Goal: Transaction & Acquisition: Book appointment/travel/reservation

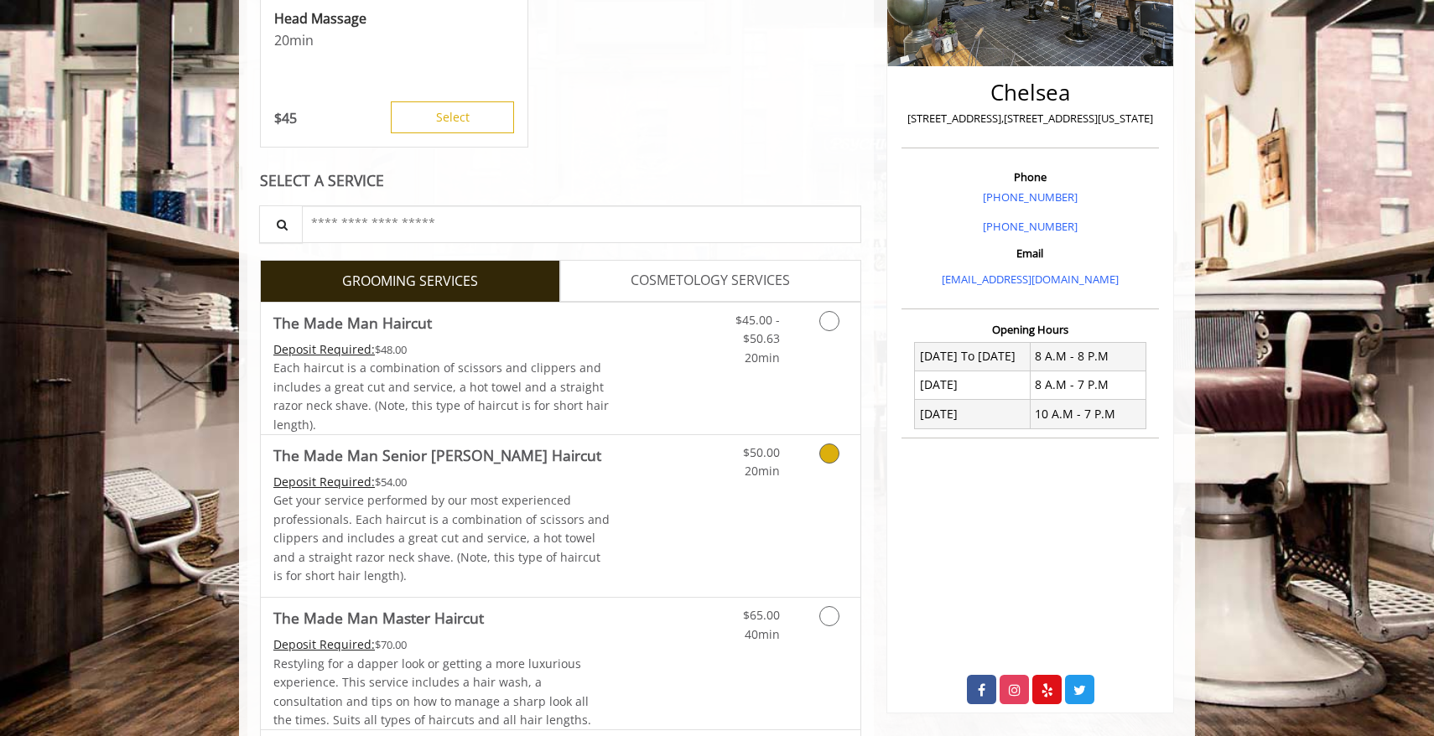
click at [852, 455] on div "Grooming services" at bounding box center [827, 458] width 68 height 46
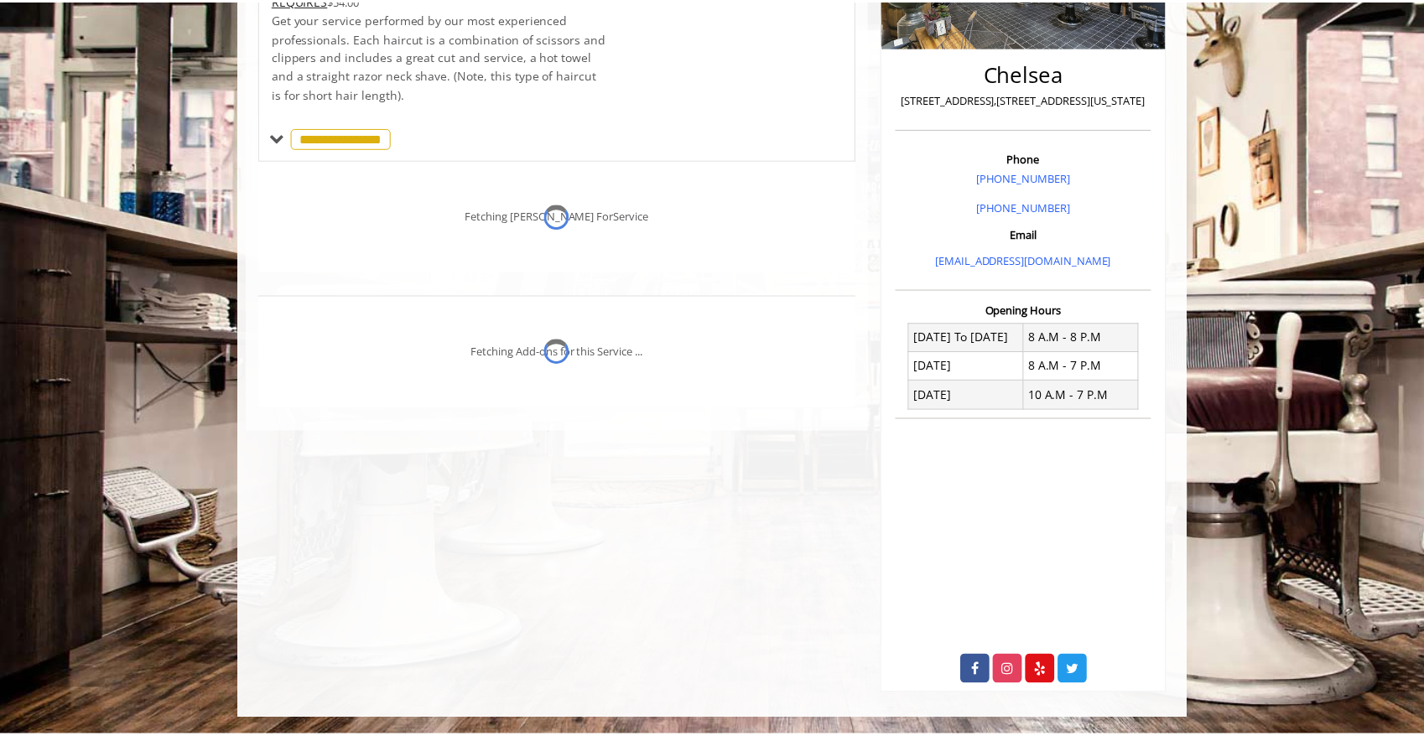
scroll to position [357, 0]
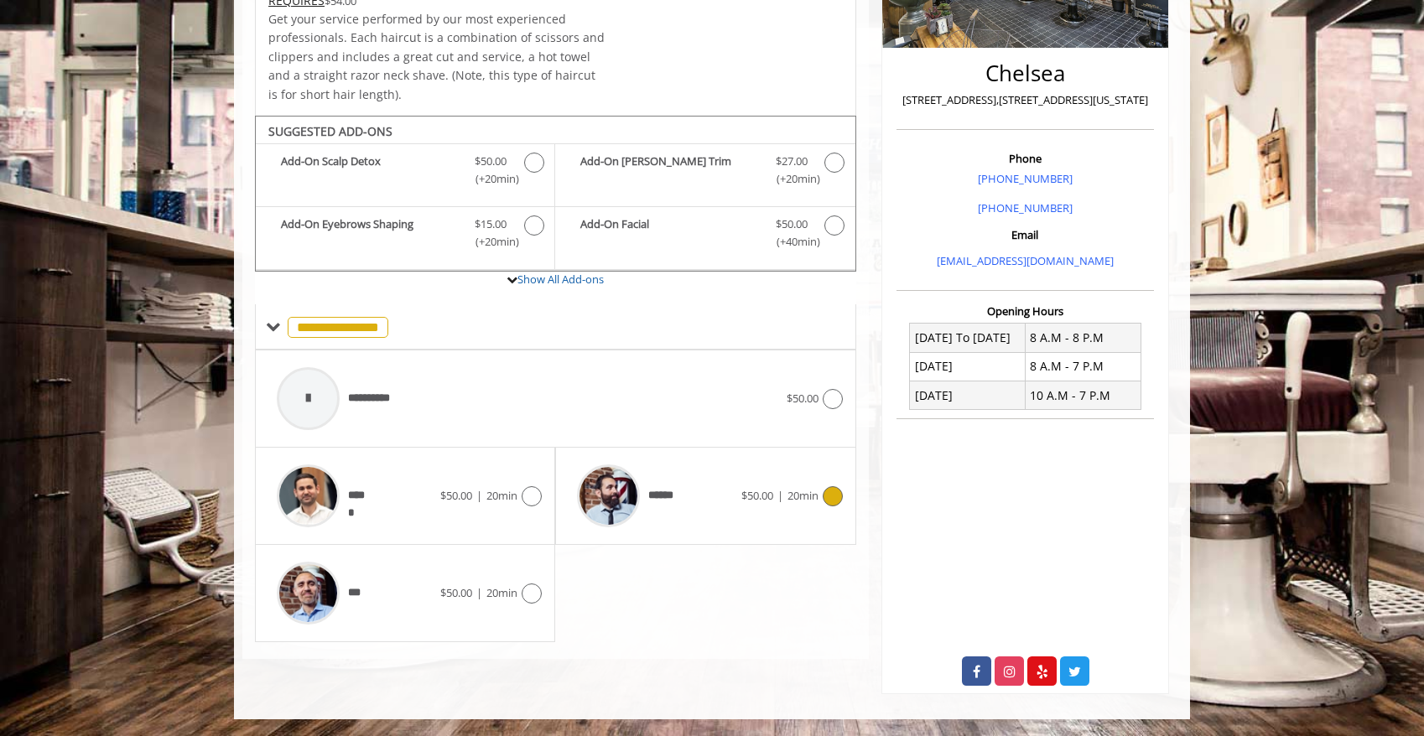
click at [662, 489] on span "******" at bounding box center [664, 496] width 33 height 18
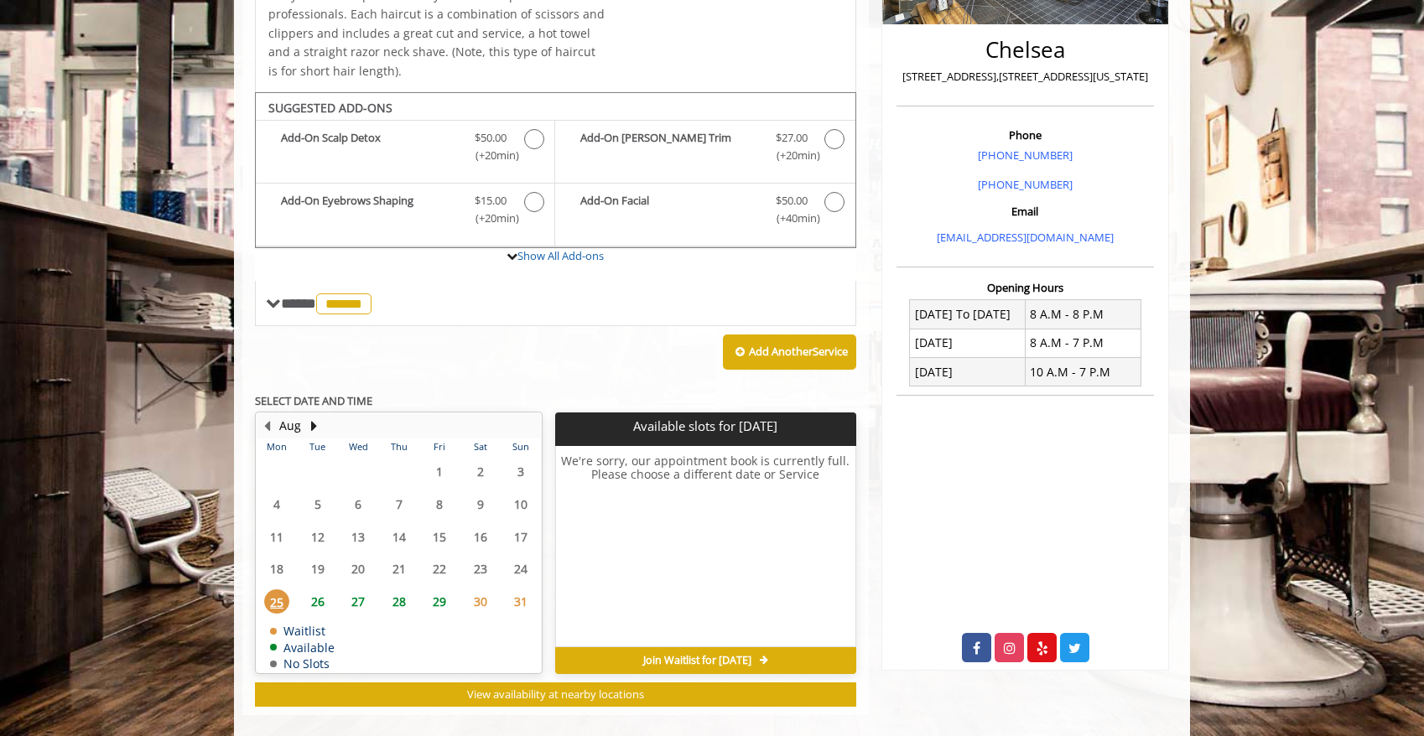
scroll to position [401, 0]
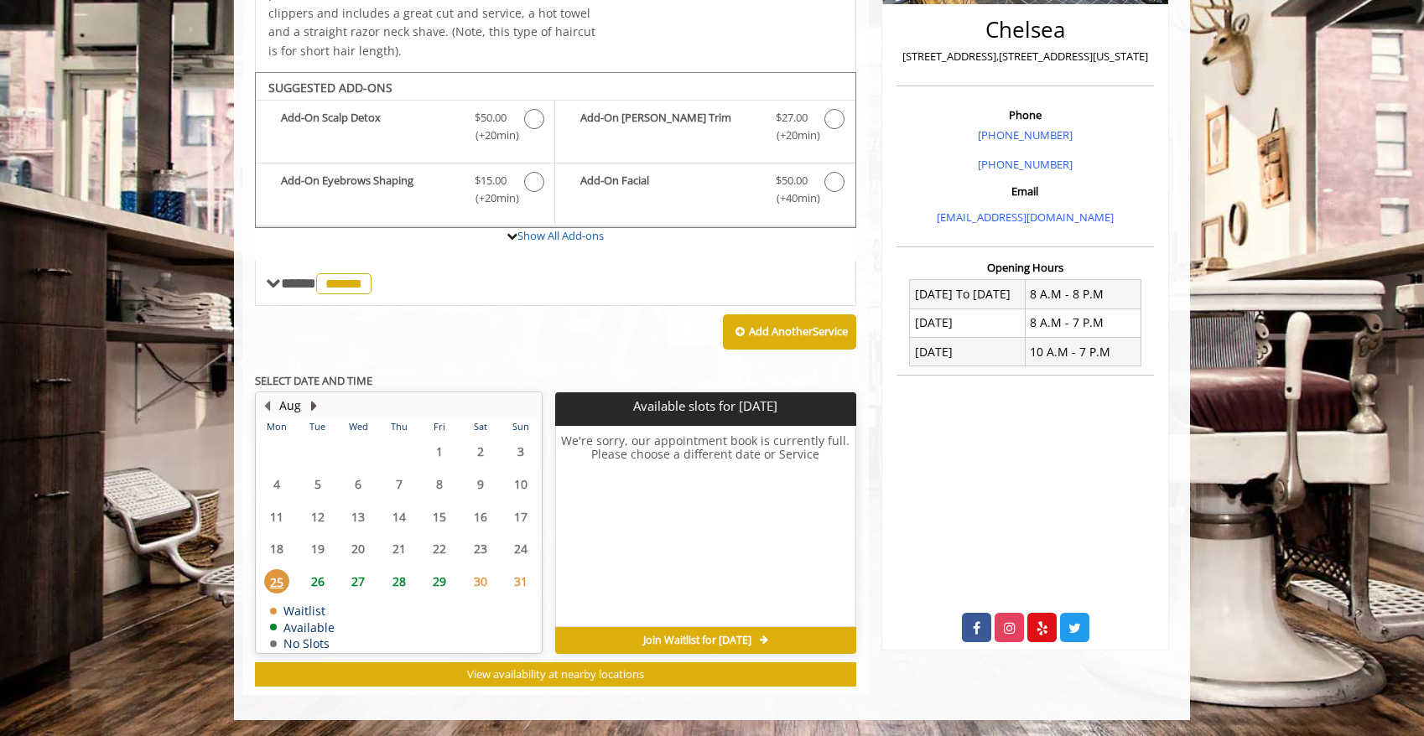
click at [307, 402] on button "Next Month" at bounding box center [313, 406] width 13 height 18
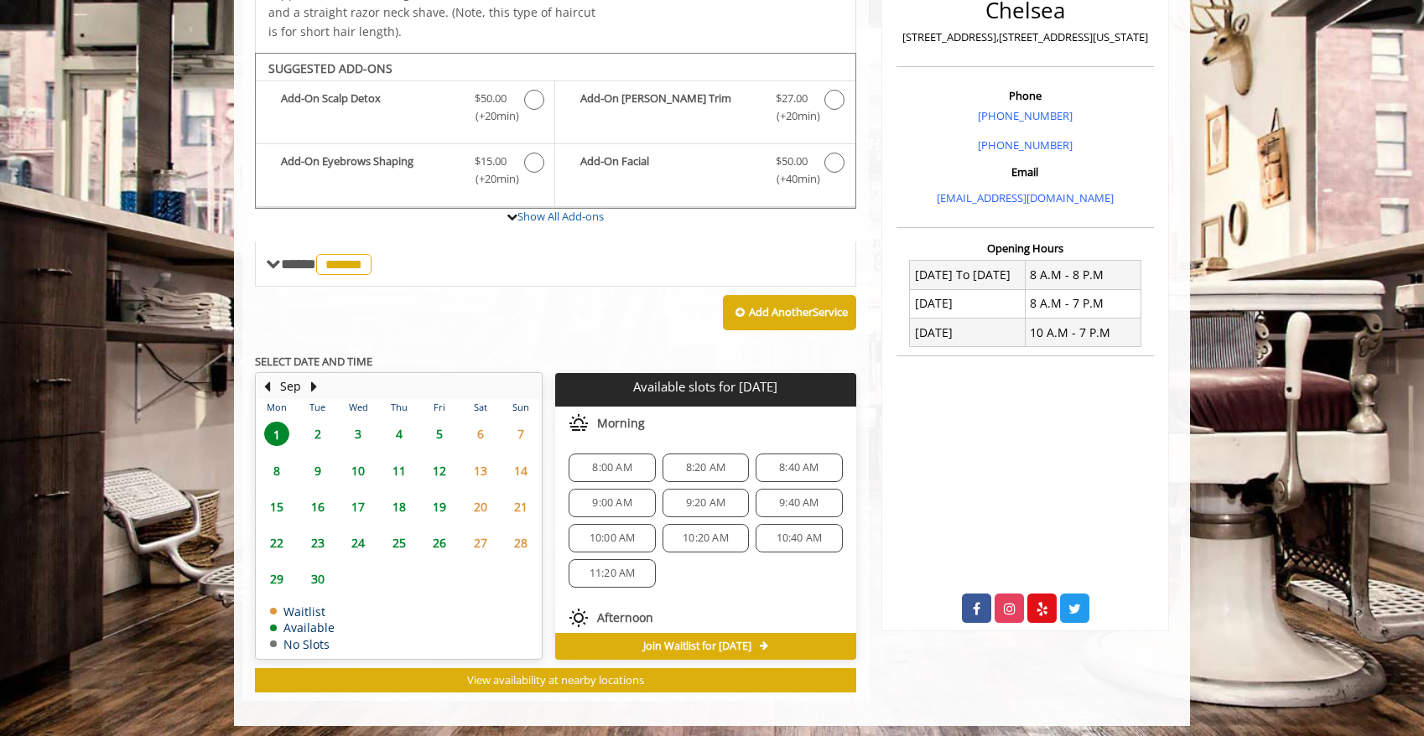
scroll to position [426, 0]
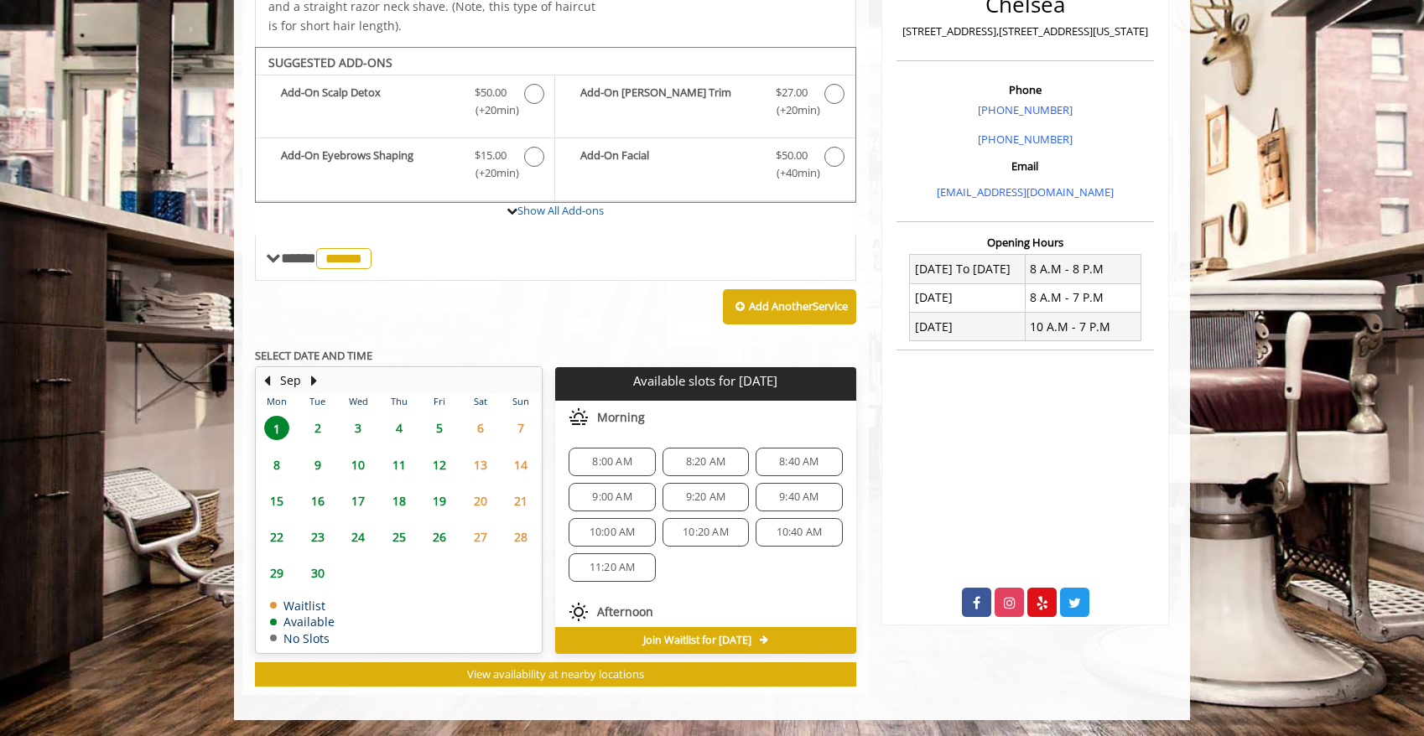
click at [285, 465] on span "8" at bounding box center [276, 465] width 25 height 24
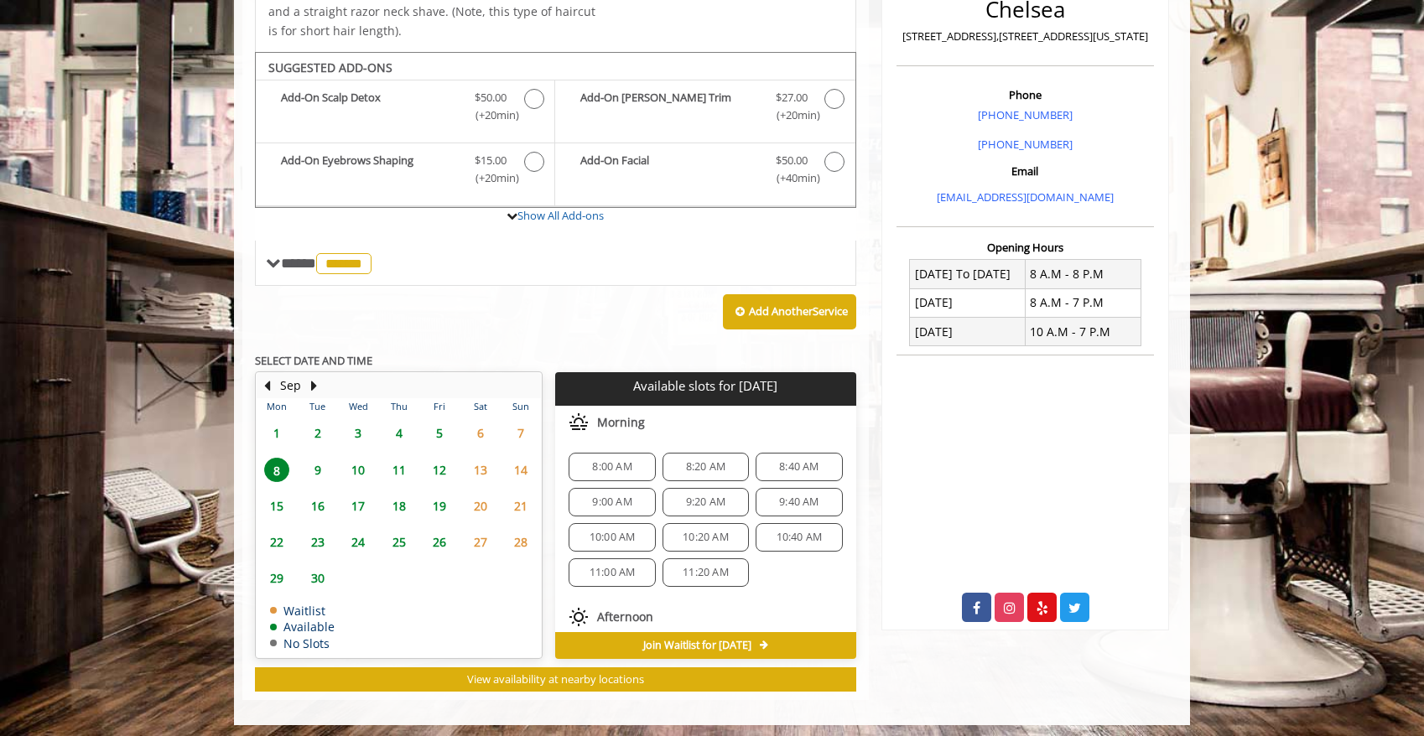
click at [603, 505] on span "9:00 AM" at bounding box center [611, 502] width 39 height 13
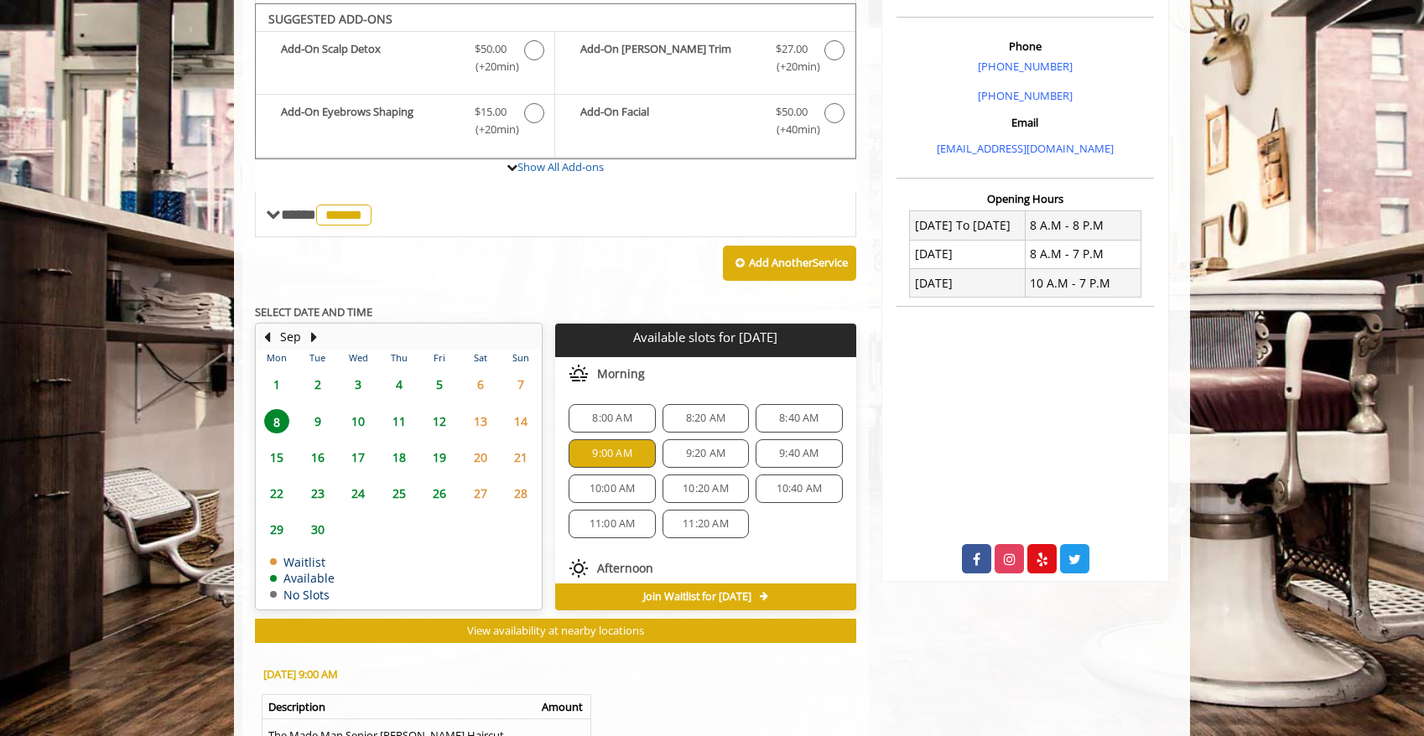
scroll to position [481, 0]
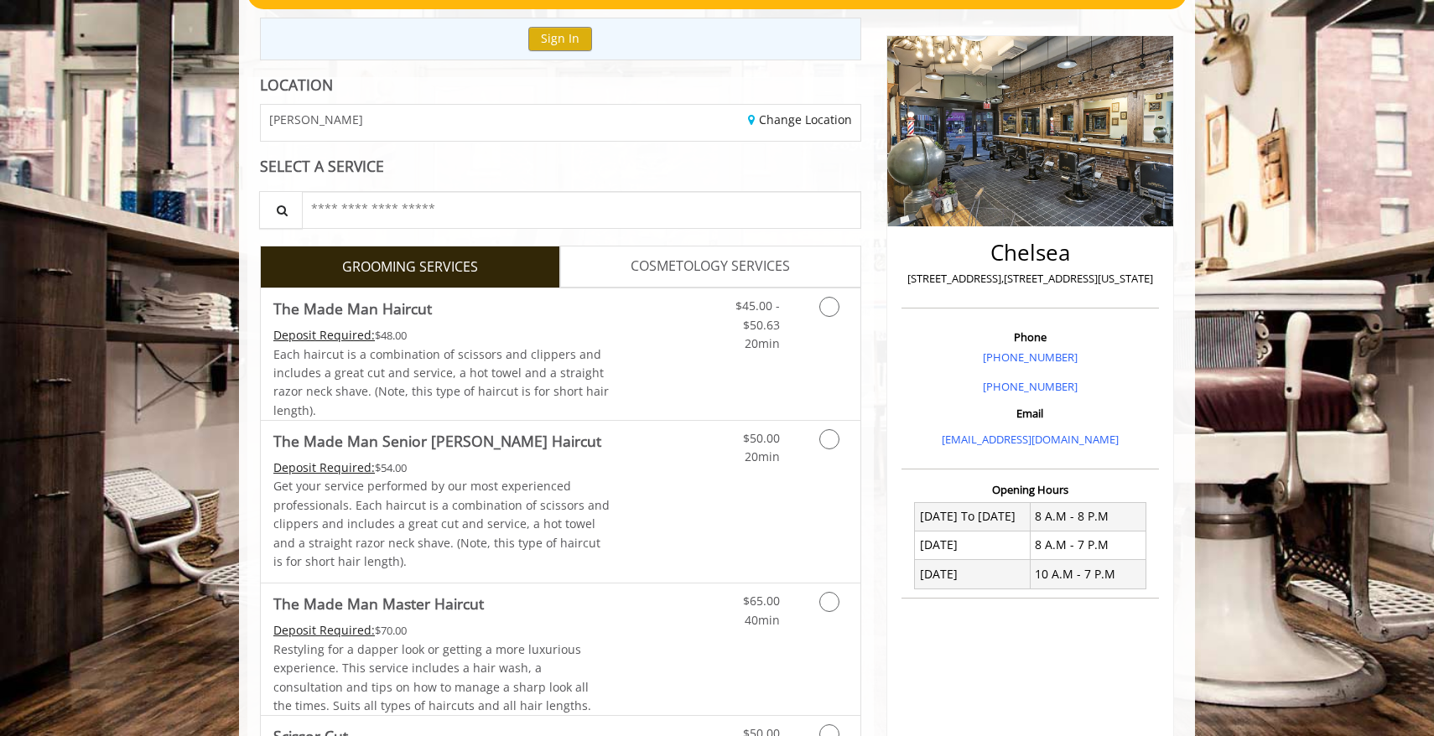
scroll to position [183, 0]
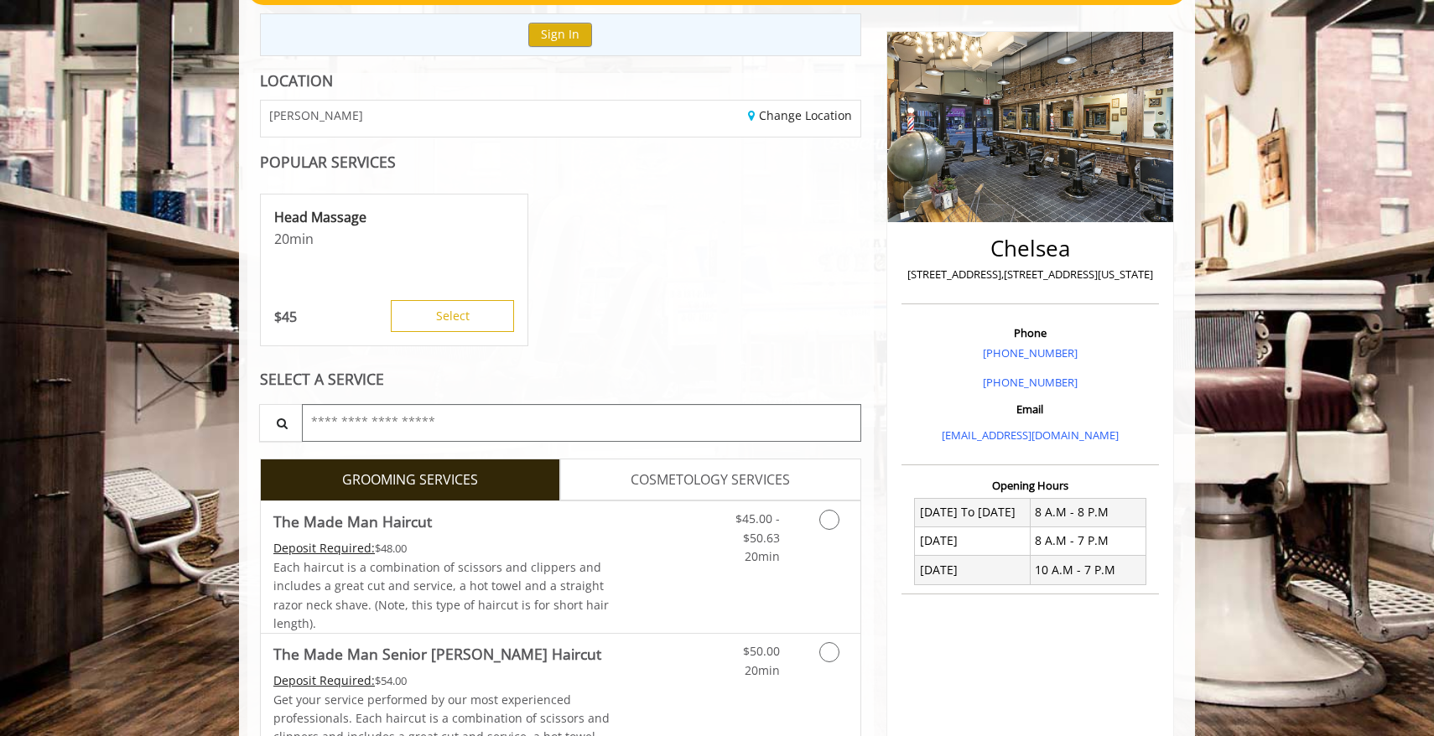
click at [824, 424] on input "text" at bounding box center [581, 423] width 559 height 38
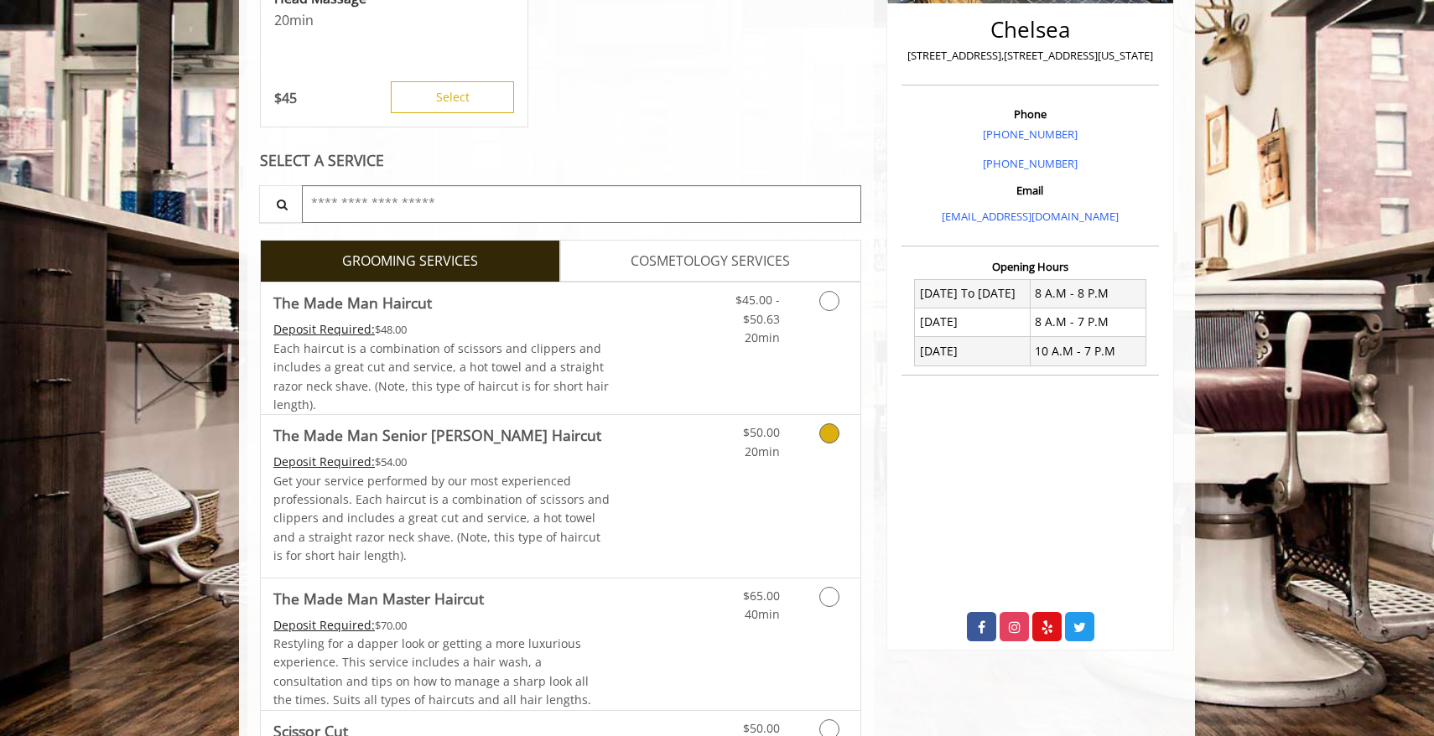
scroll to position [403, 0]
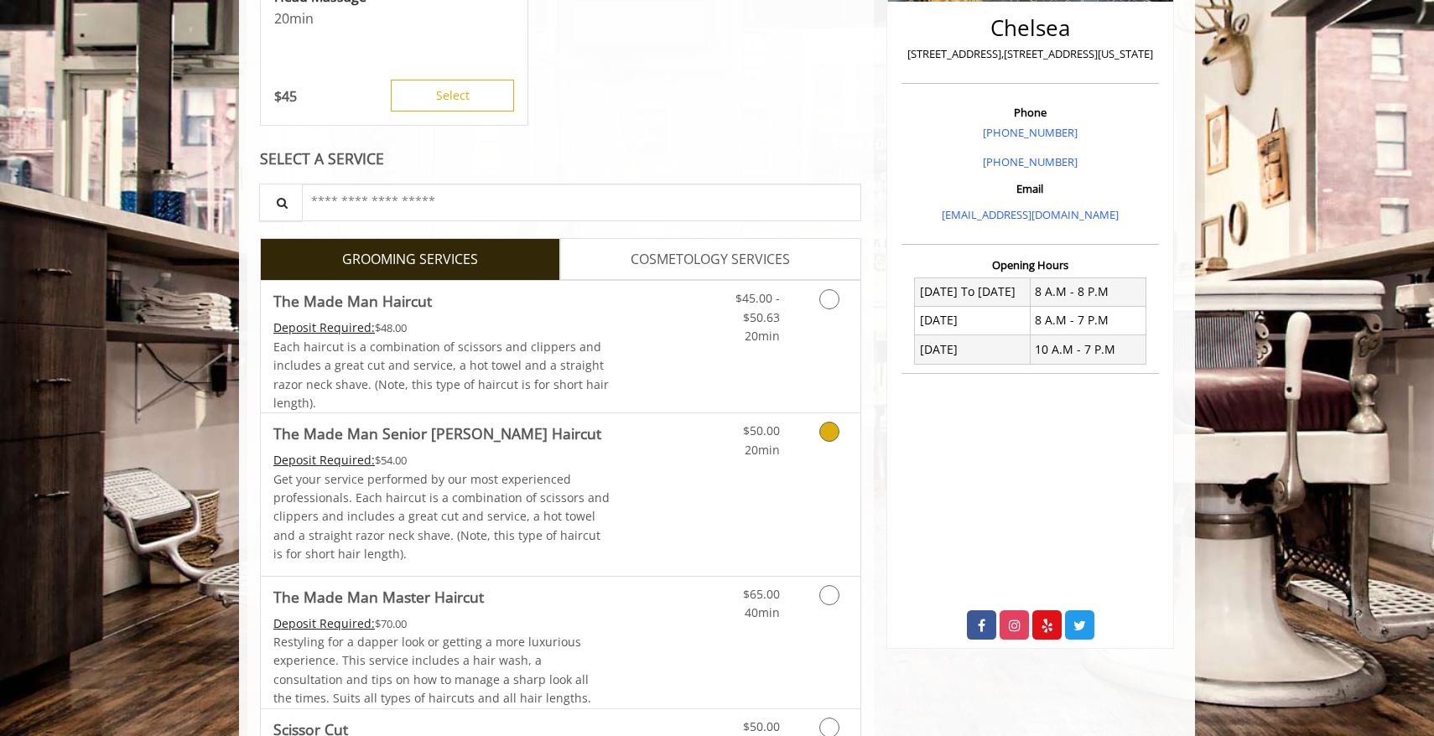
click at [824, 441] on link "Grooming services" at bounding box center [826, 436] width 43 height 46
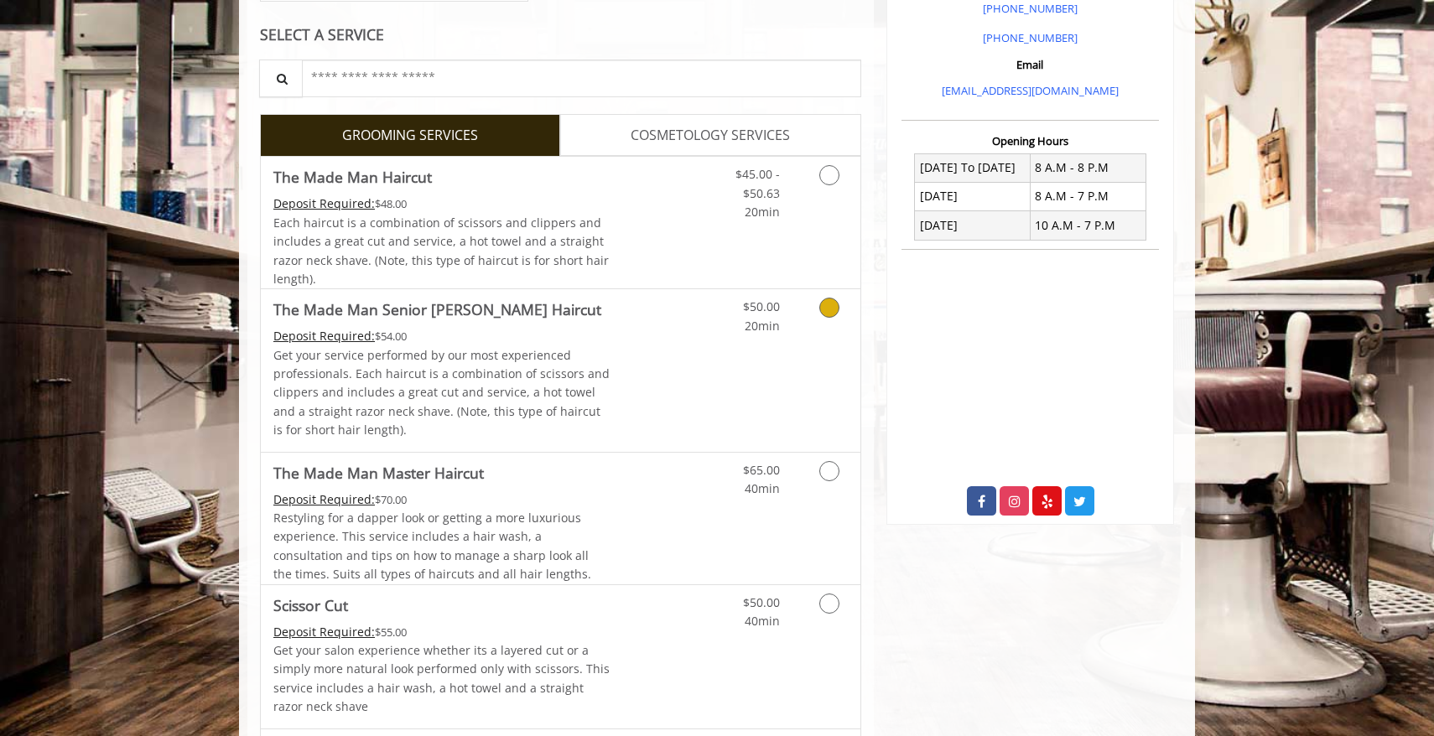
click at [820, 306] on icon "Grooming services" at bounding box center [829, 308] width 20 height 20
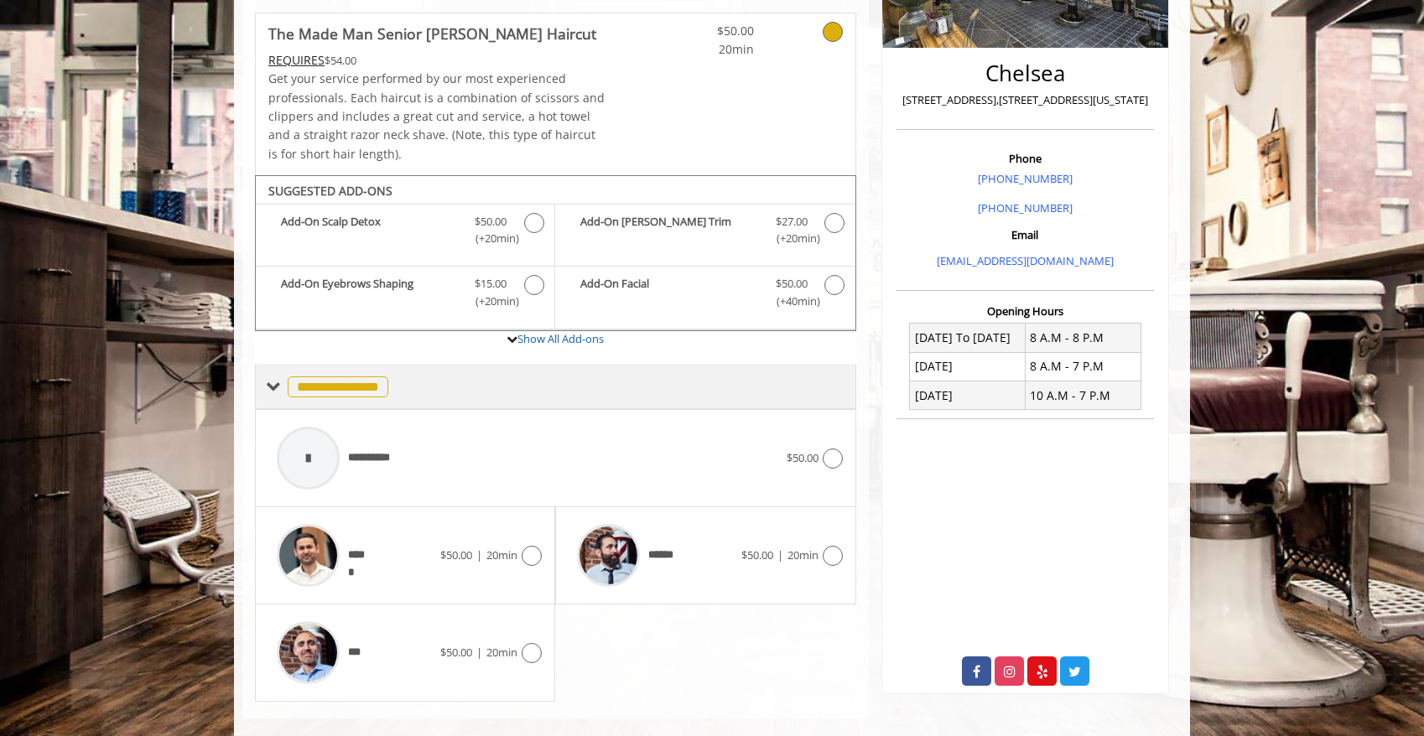
scroll to position [382, 0]
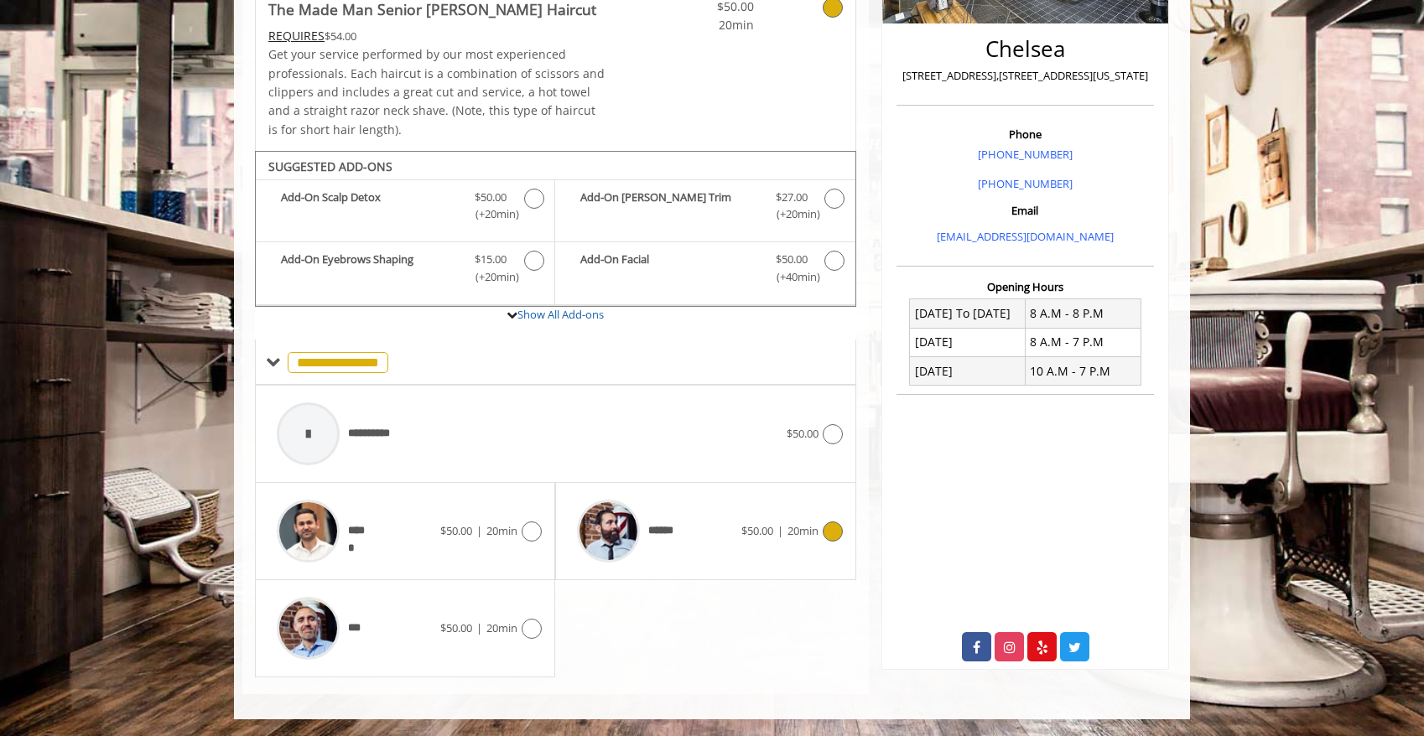
click at [819, 531] on div at bounding box center [831, 532] width 24 height 20
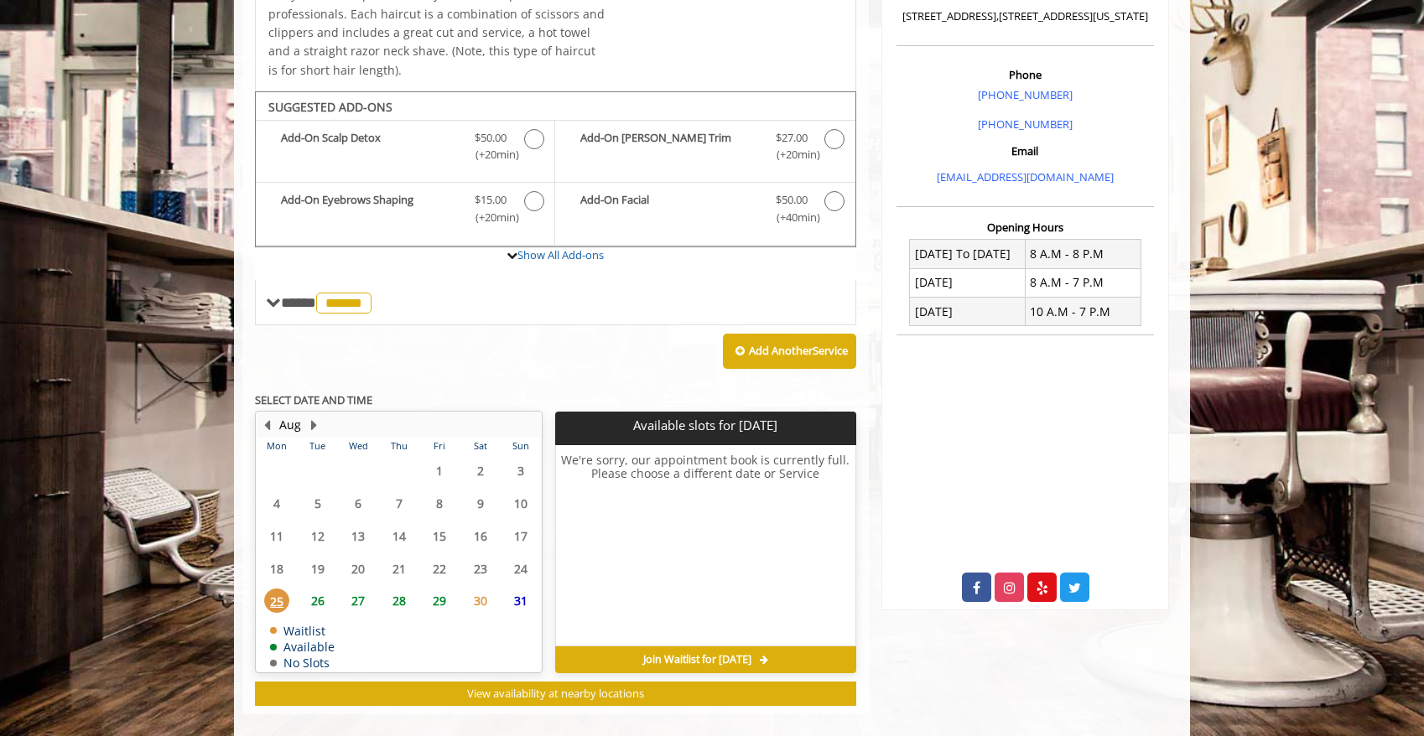
scroll to position [460, 0]
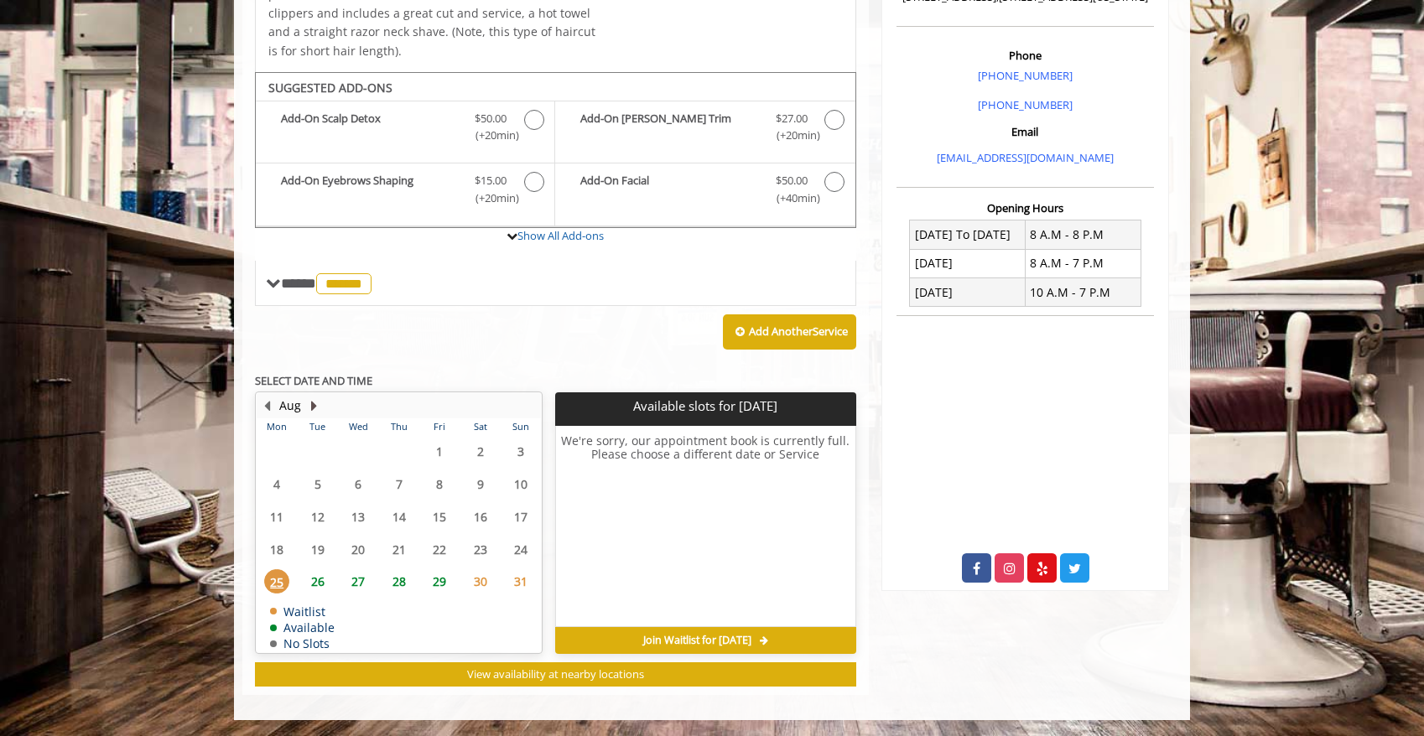
click at [313, 408] on button "Next Month" at bounding box center [313, 406] width 13 height 18
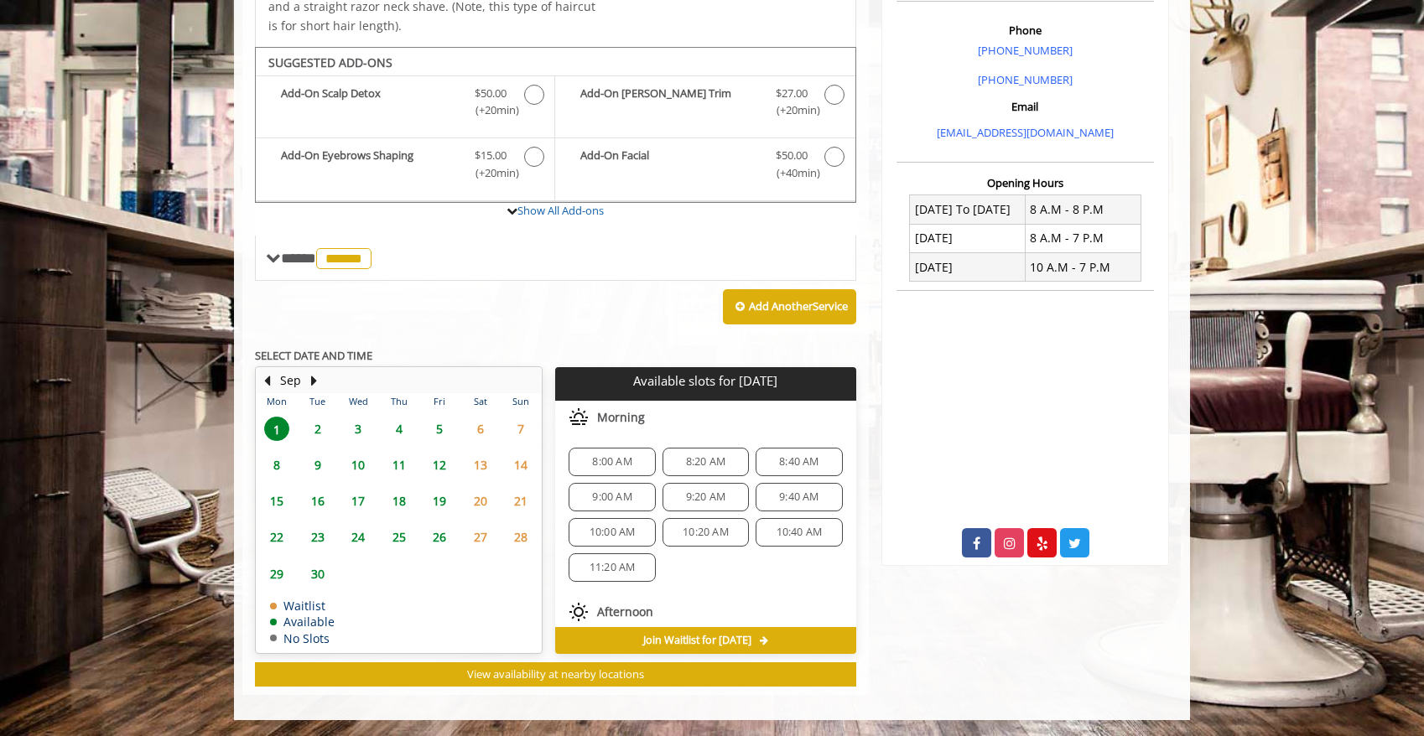
click at [315, 427] on span "2" at bounding box center [317, 429] width 25 height 24
click at [316, 466] on span "9" at bounding box center [317, 465] width 25 height 24
click at [796, 460] on span "8:40 AM" at bounding box center [798, 461] width 39 height 13
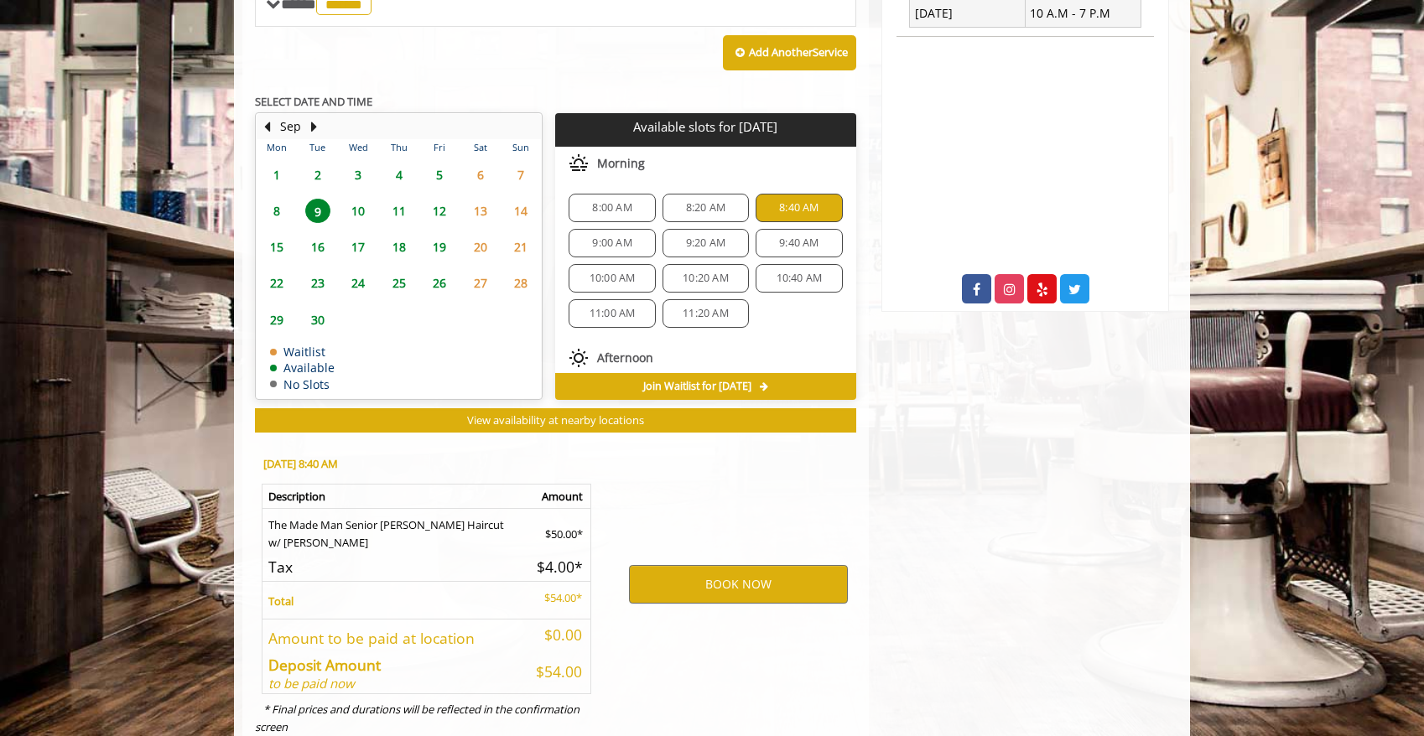
scroll to position [788, 0]
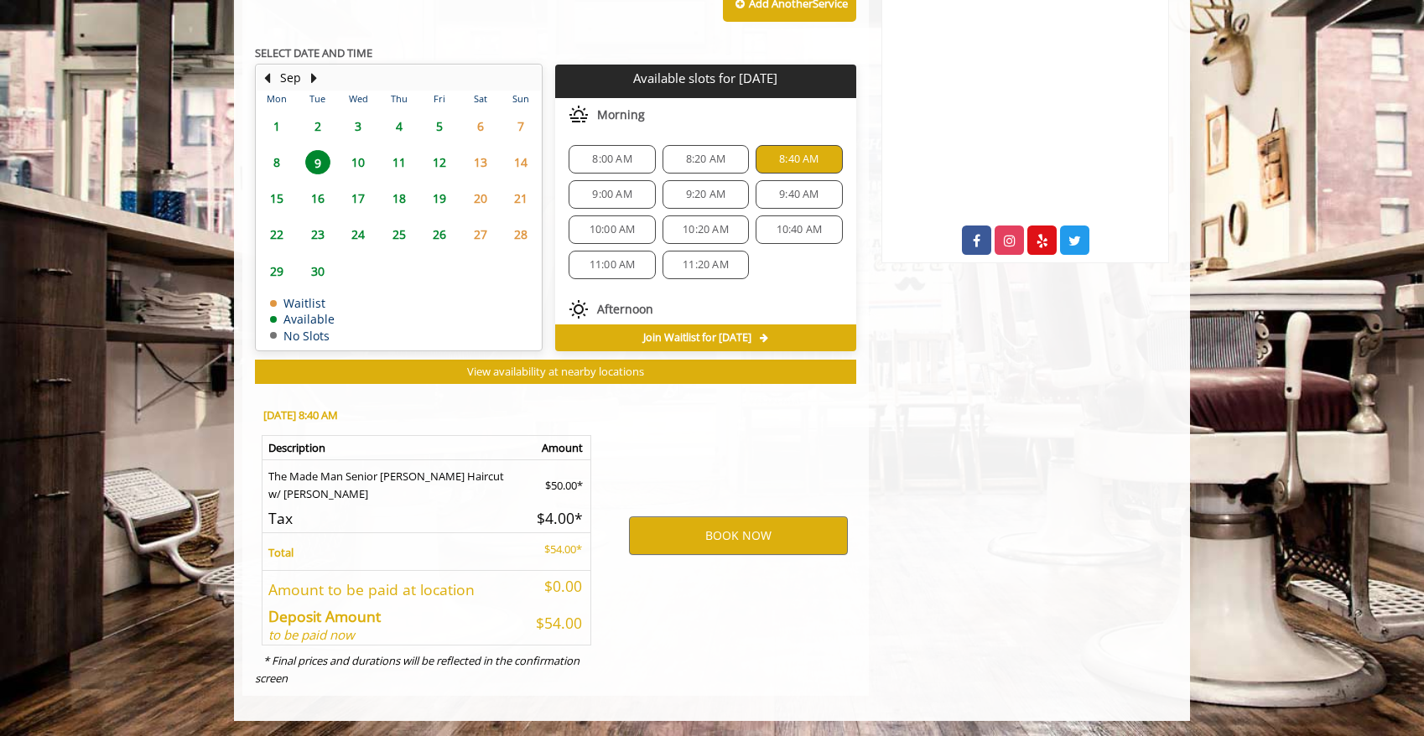
click at [272, 157] on span "8" at bounding box center [276, 162] width 25 height 24
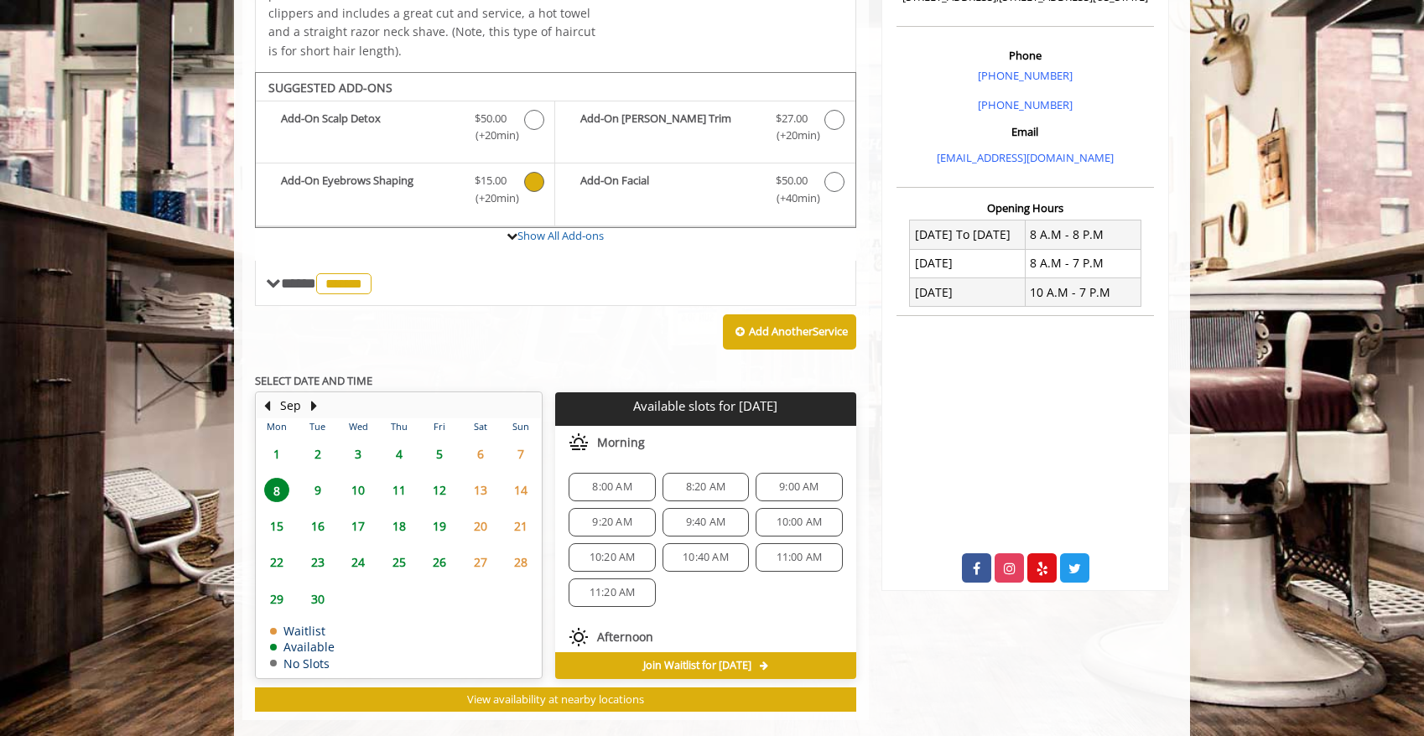
scroll to position [486, 0]
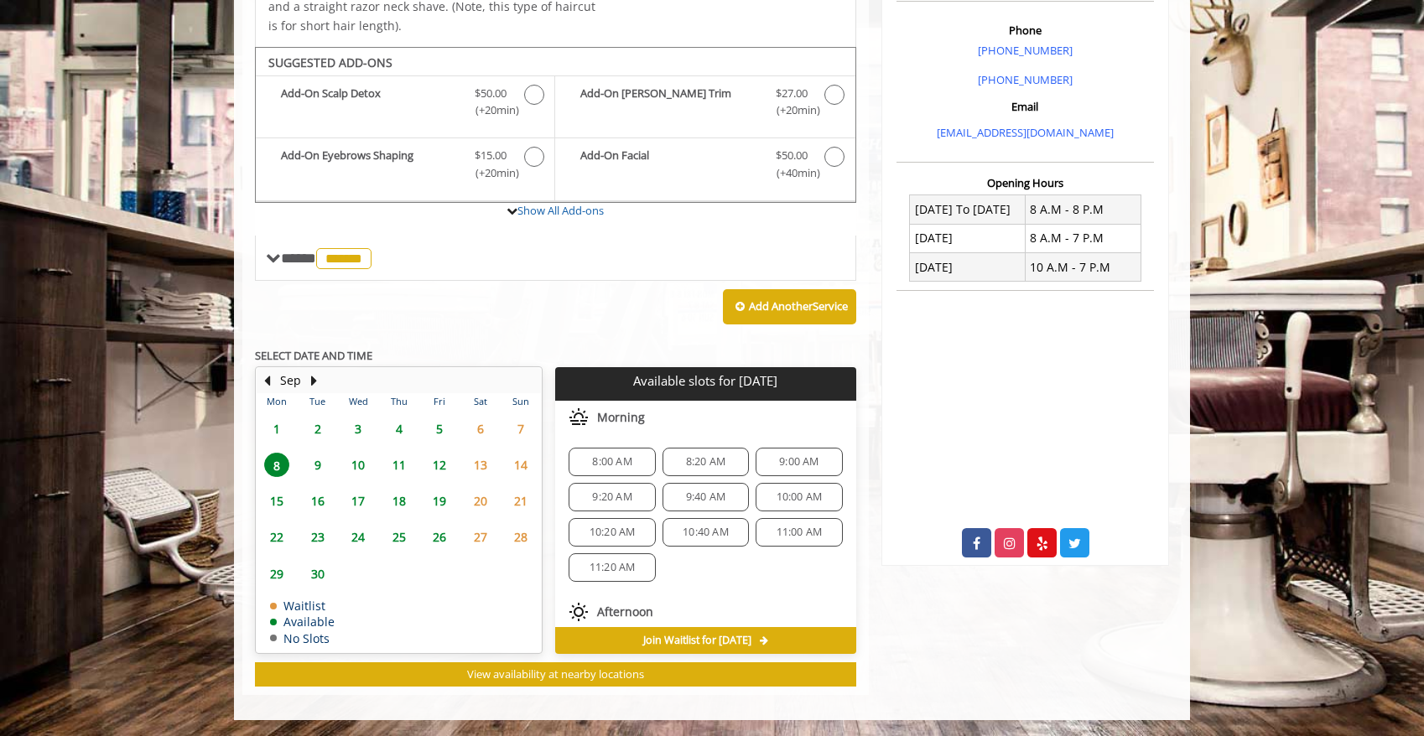
click at [779, 459] on span "9:00 AM" at bounding box center [798, 461] width 39 height 13
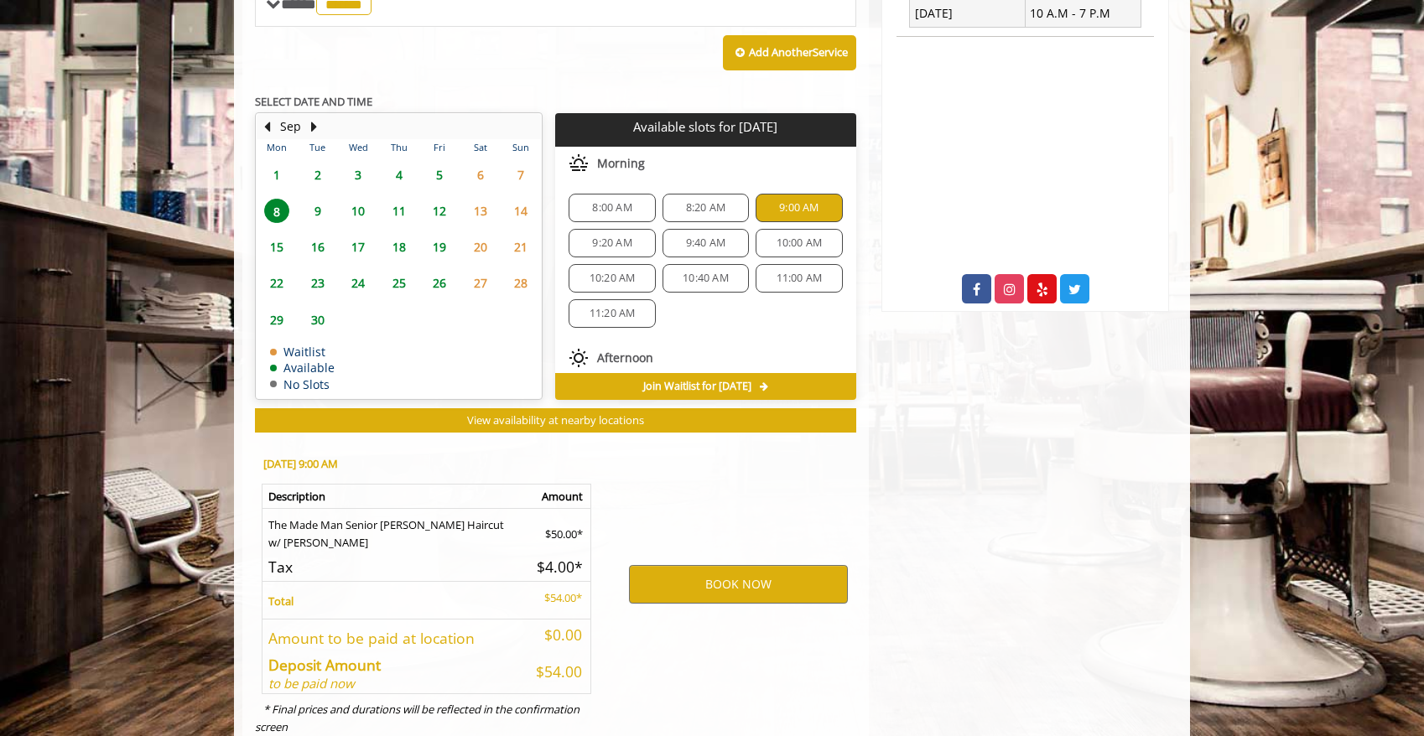
scroll to position [788, 0]
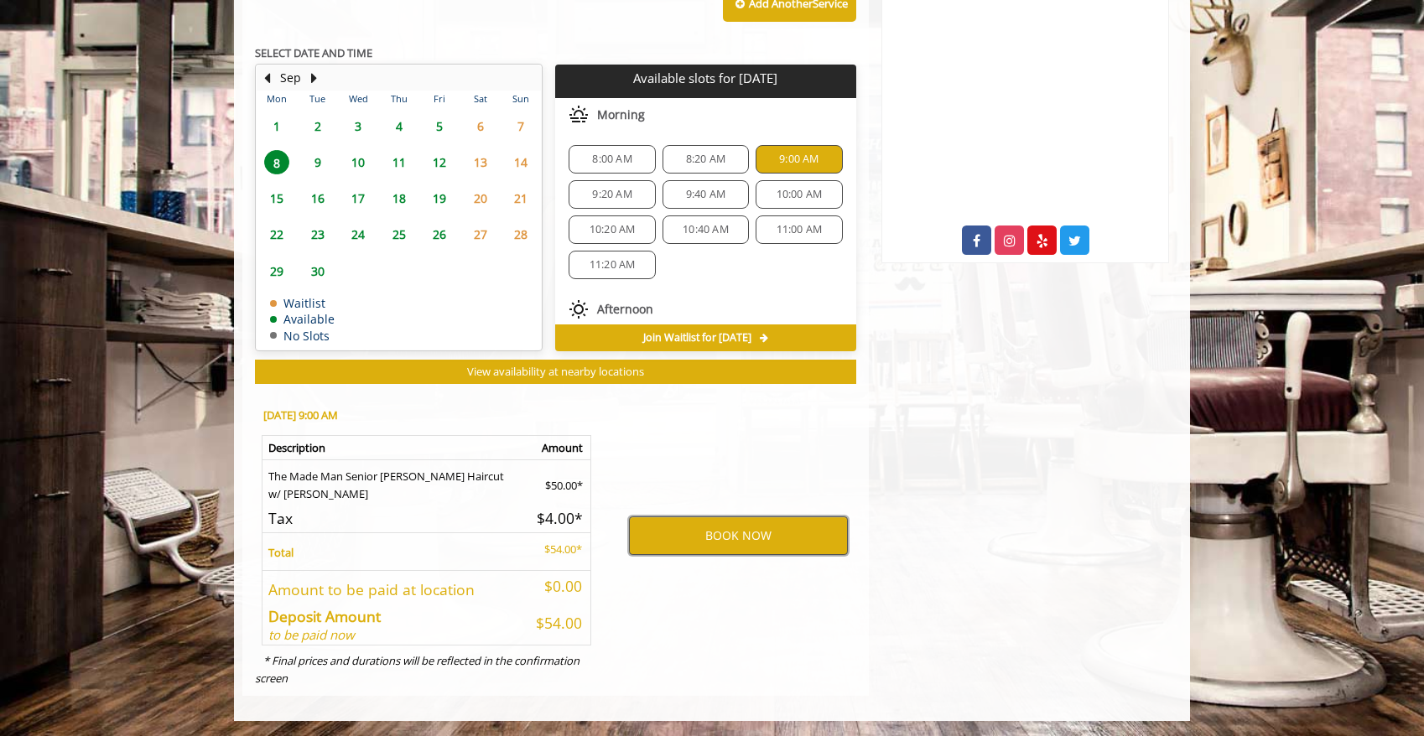
click at [745, 538] on button "BOOK NOW" at bounding box center [738, 536] width 219 height 39
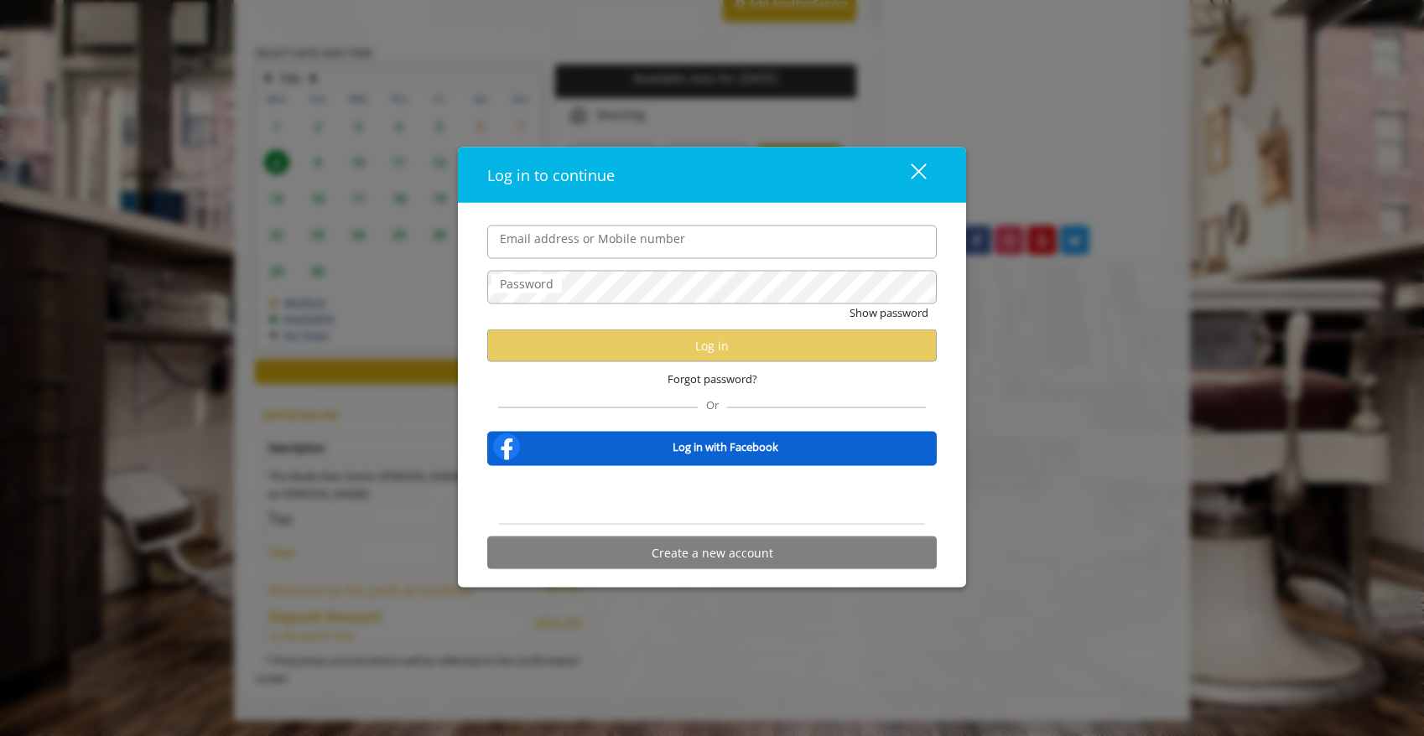
type input "**********"
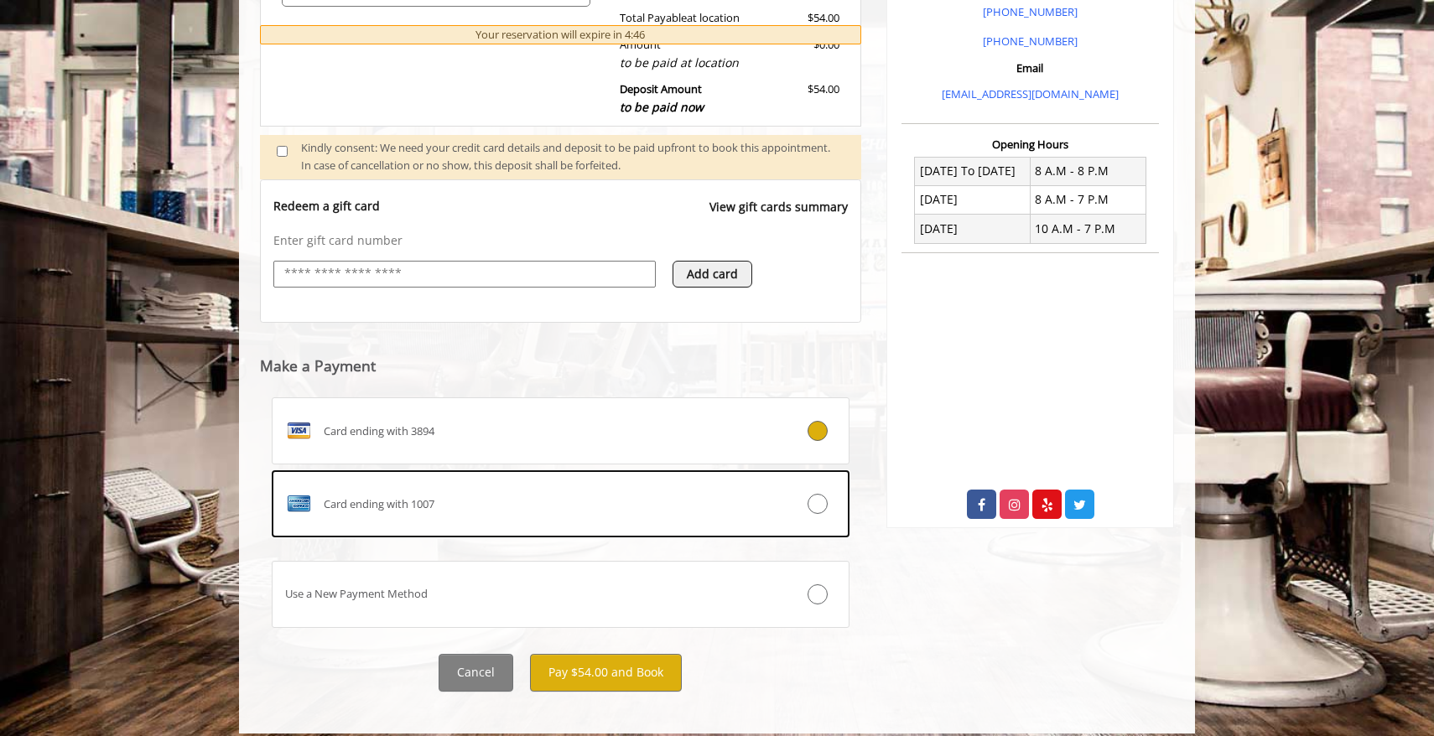
scroll to position [526, 0]
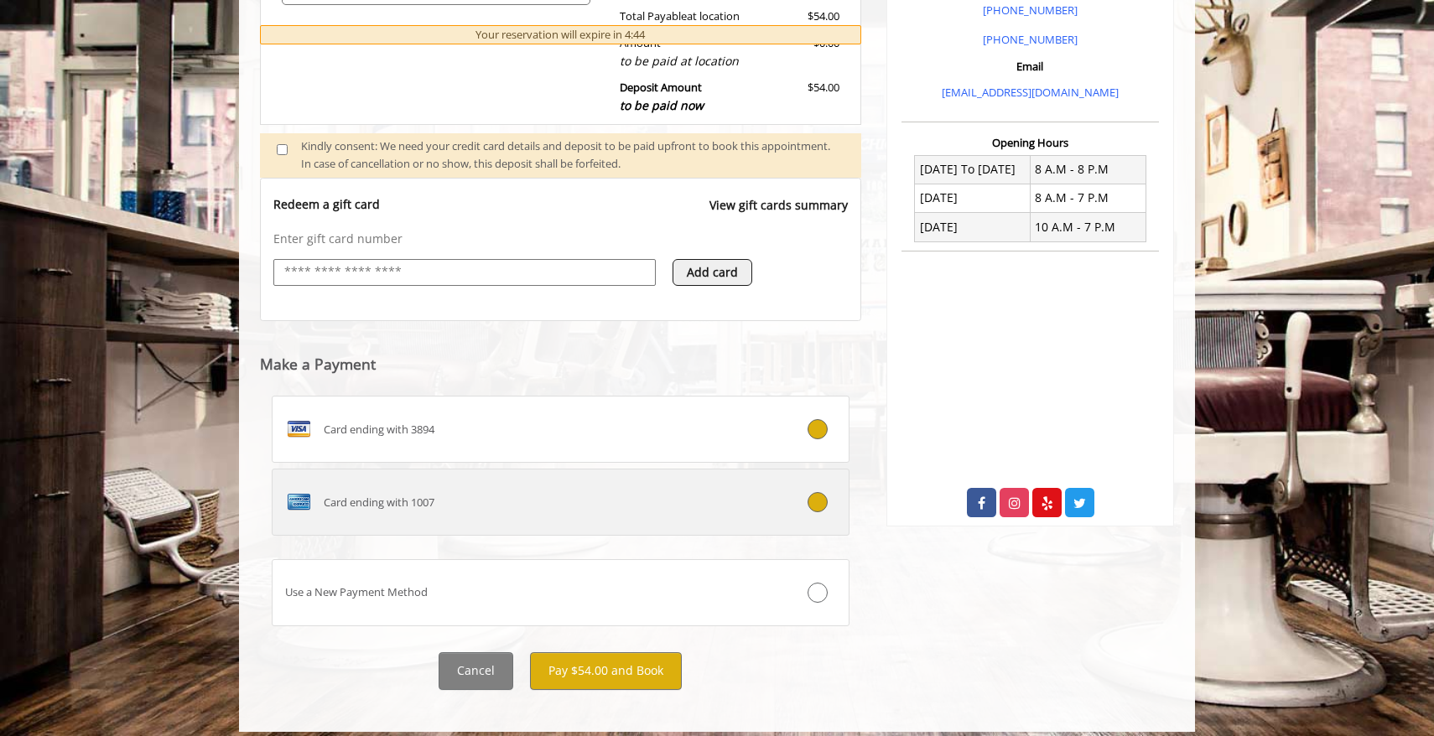
click at [820, 507] on icon at bounding box center [818, 502] width 20 height 20
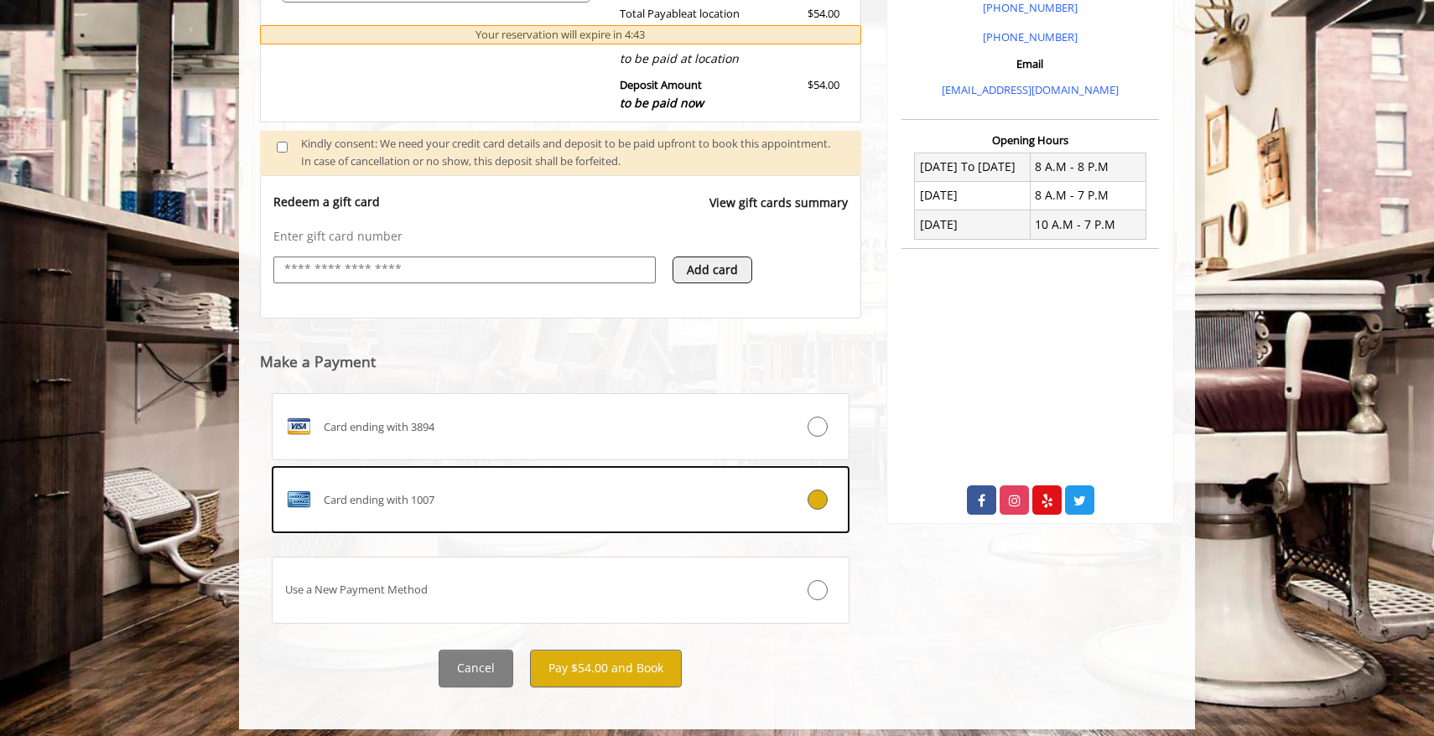
scroll to position [538, 0]
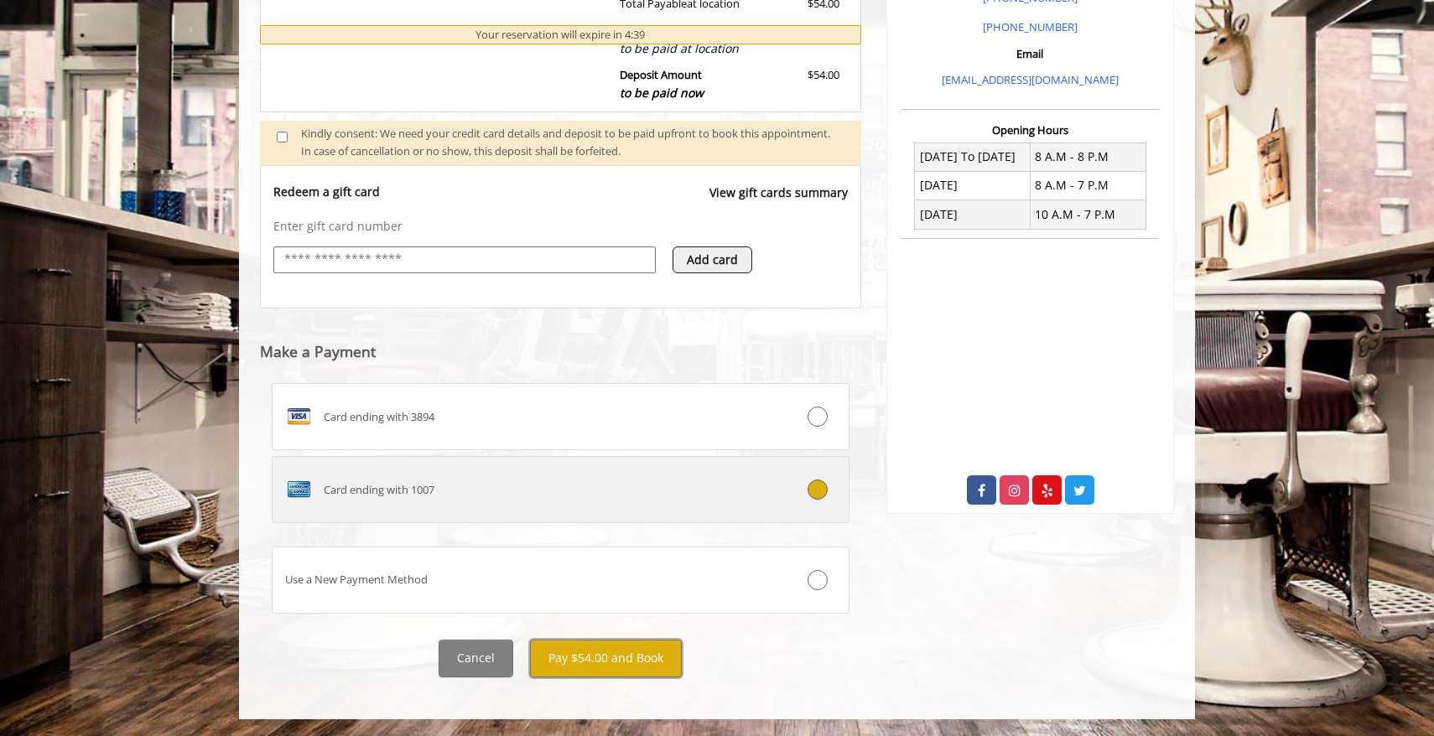
drag, startPoint x: 614, startPoint y: 662, endPoint x: 682, endPoint y: 499, distance: 176.3
click at [682, 499] on div "**********" at bounding box center [560, 176] width 601 height 1003
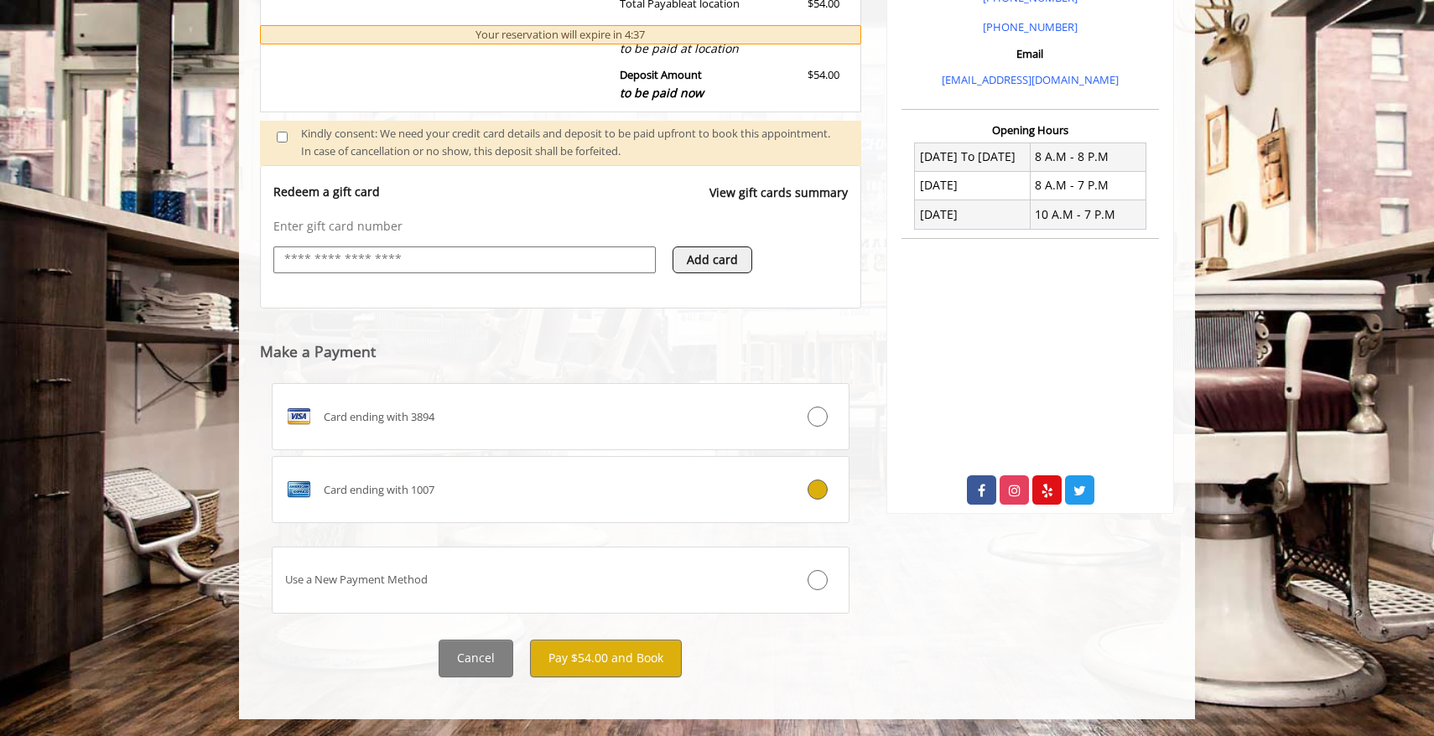
click at [618, 637] on div "**********" at bounding box center [560, 176] width 601 height 1003
click at [616, 652] on button "Pay $54.00 and Book" at bounding box center [606, 659] width 152 height 38
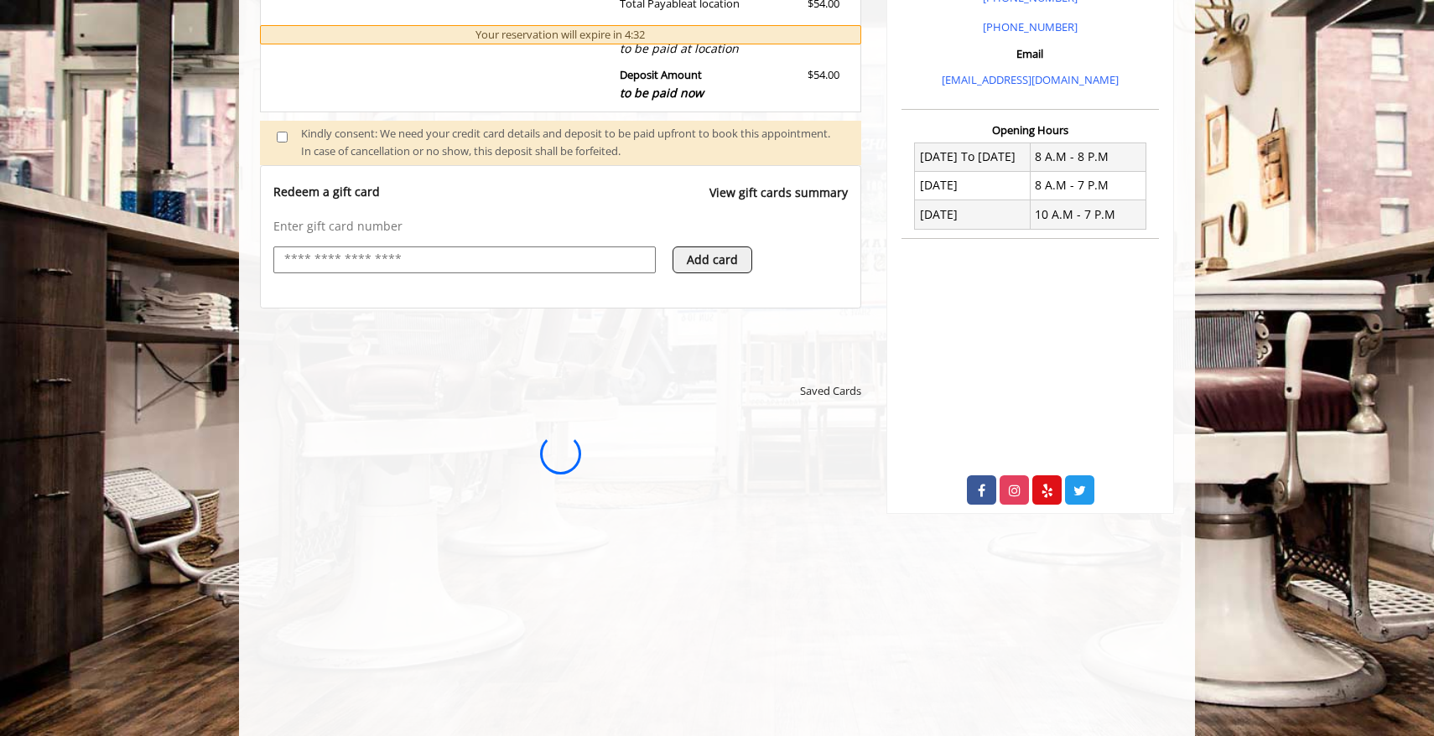
scroll to position [0, 0]
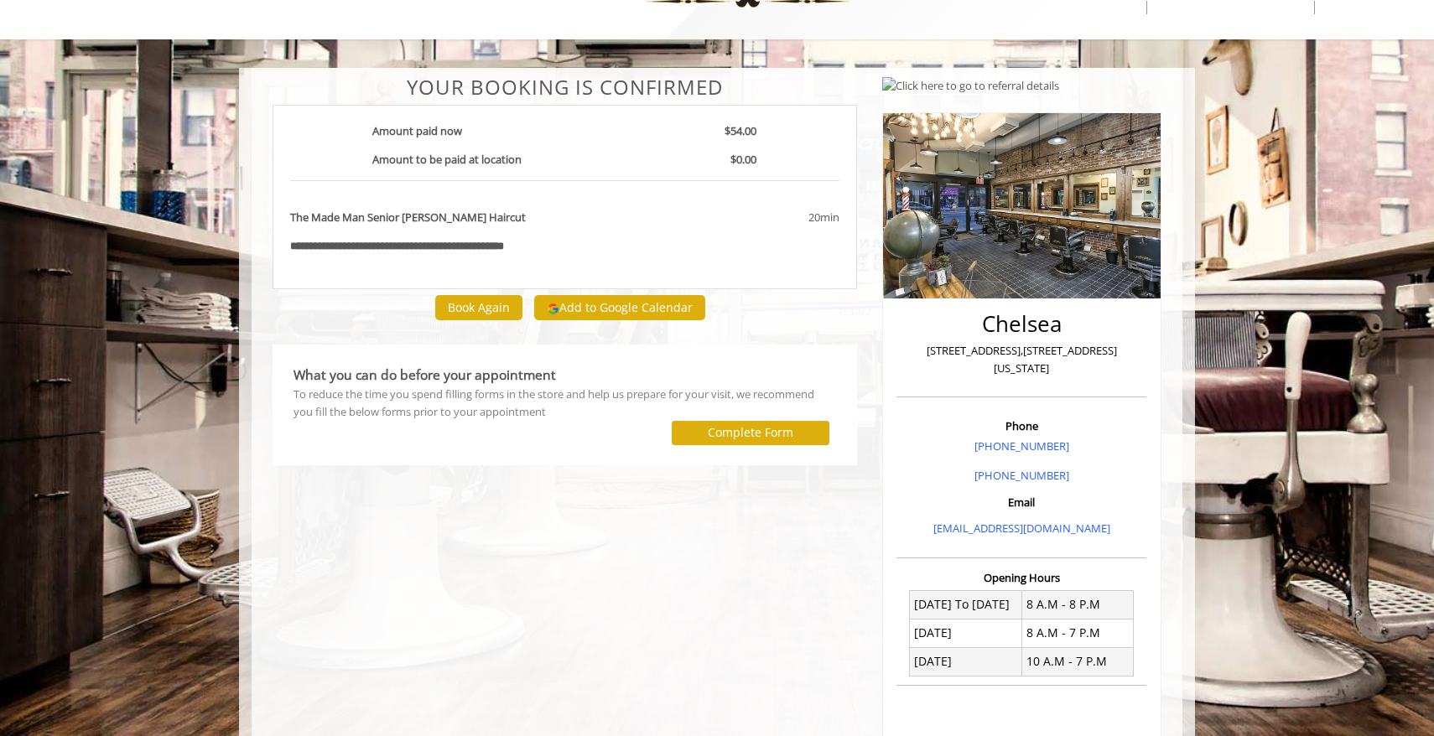
scroll to position [66, 0]
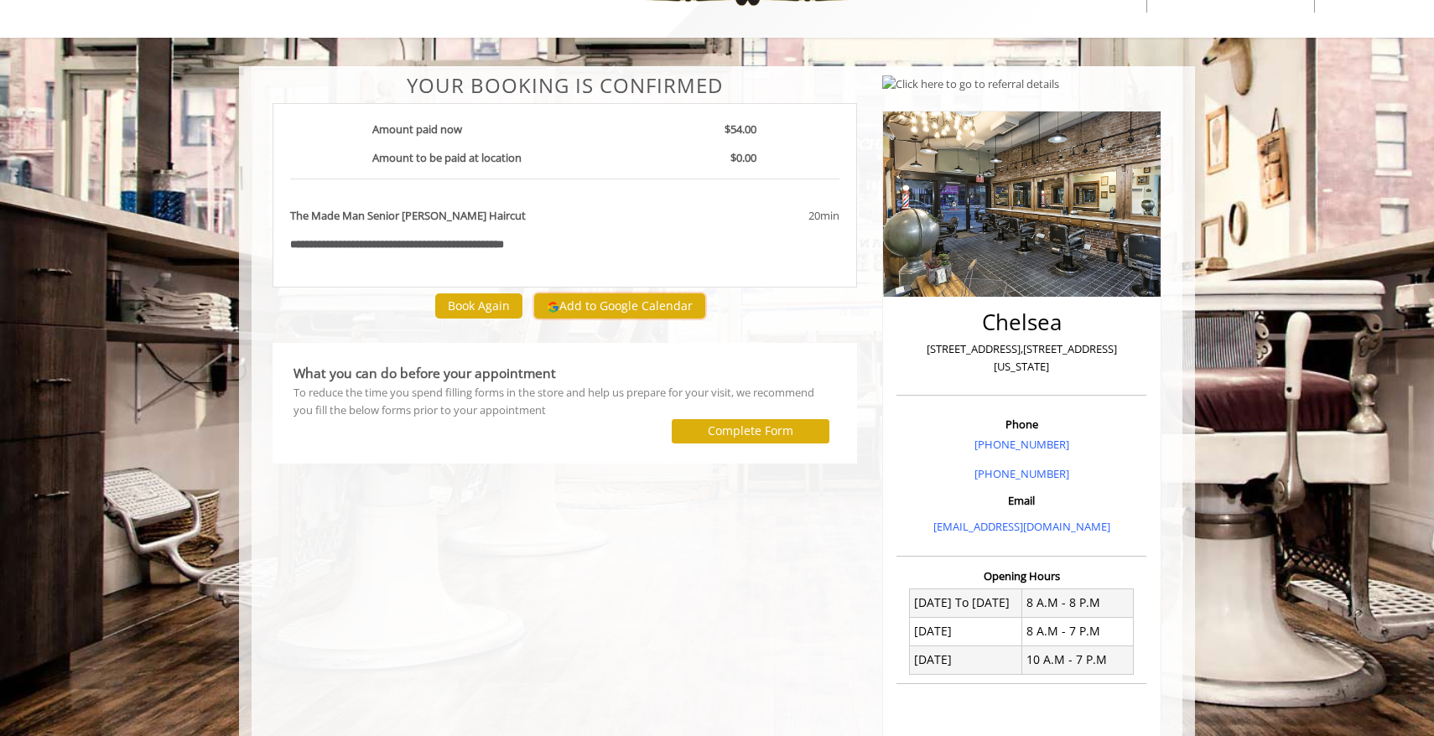
click at [632, 309] on button "Add to Google Calendar" at bounding box center [619, 306] width 171 height 25
